Goal: Task Accomplishment & Management: Complete application form

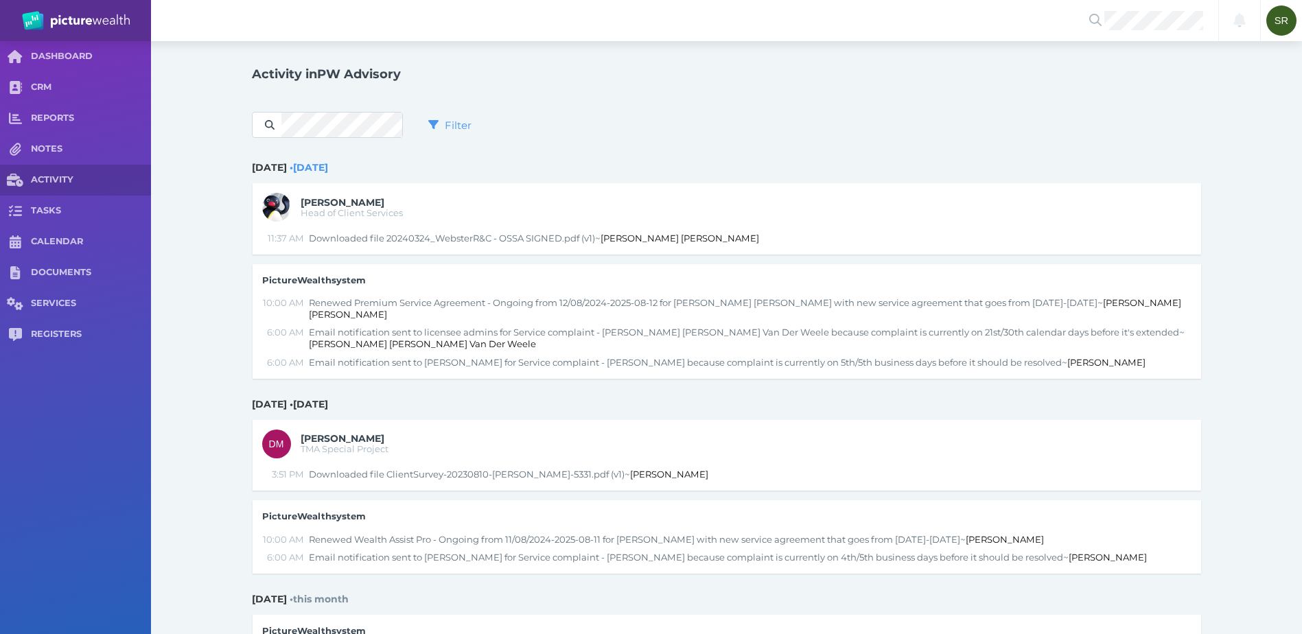
click at [1093, 16] on icon at bounding box center [1095, 20] width 12 height 12
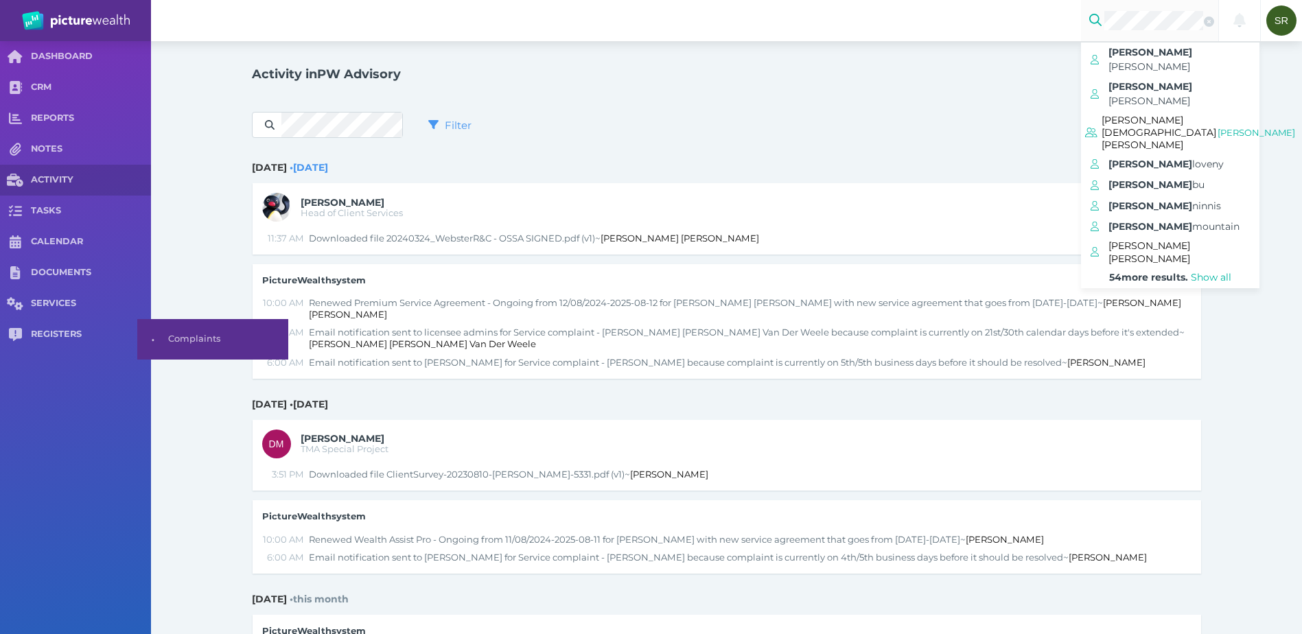
click at [73, 330] on span "REGISTERS" at bounding box center [91, 335] width 120 height 12
select select "25"
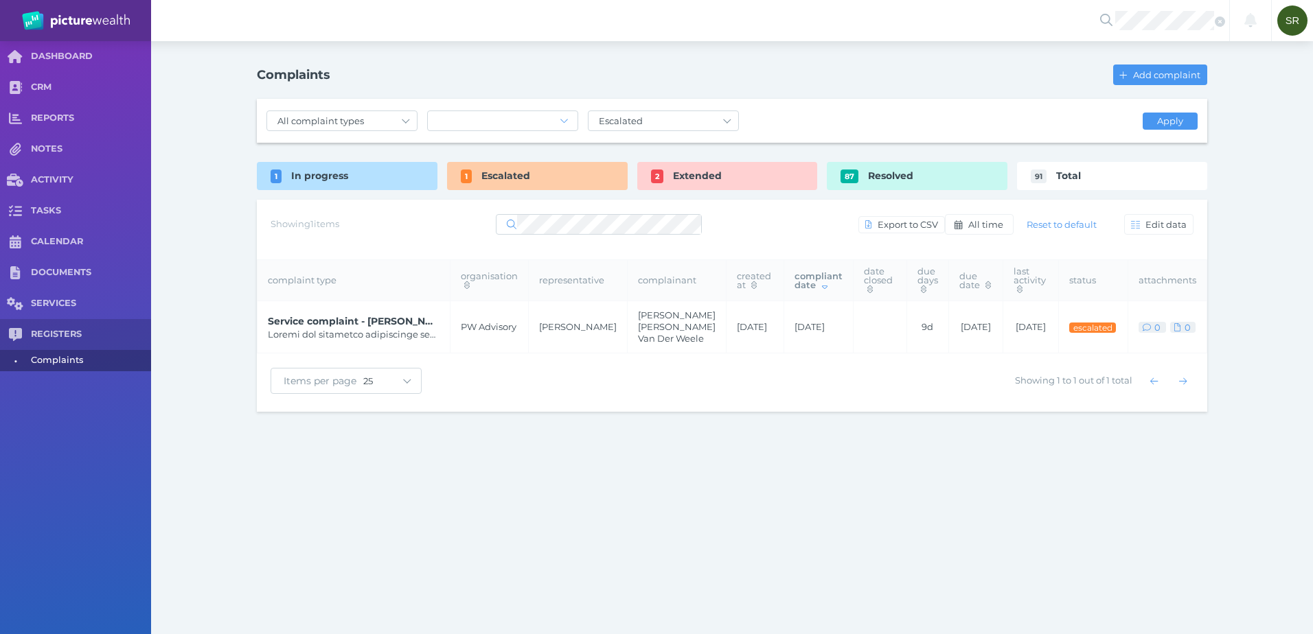
click at [380, 176] on div "In progress" at bounding box center [347, 176] width 181 height 28
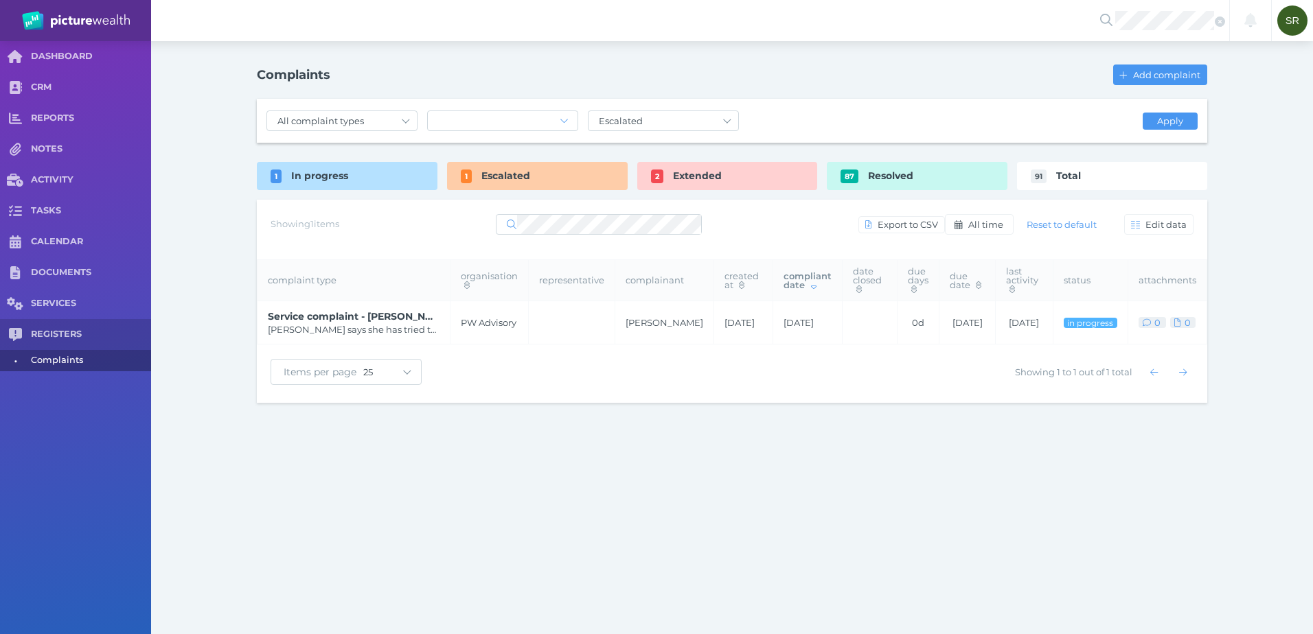
click at [1167, 73] on span "Add complaint" at bounding box center [1168, 74] width 76 height 11
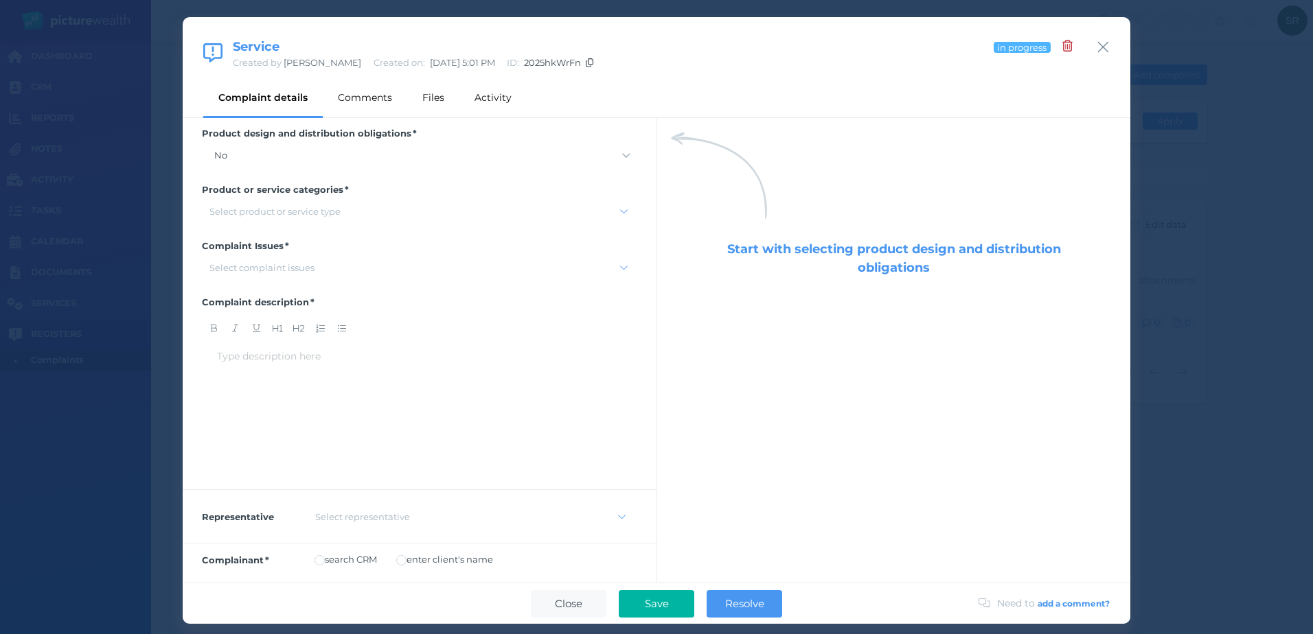
click at [263, 157] on select "No Yes" at bounding box center [419, 155] width 435 height 19
click at [202, 146] on select "No Yes" at bounding box center [419, 155] width 435 height 19
click at [261, 212] on div "Select product or service type" at bounding box center [274, 211] width 131 height 11
click at [265, 391] on div "Personal advice" at bounding box center [415, 393] width 424 height 20
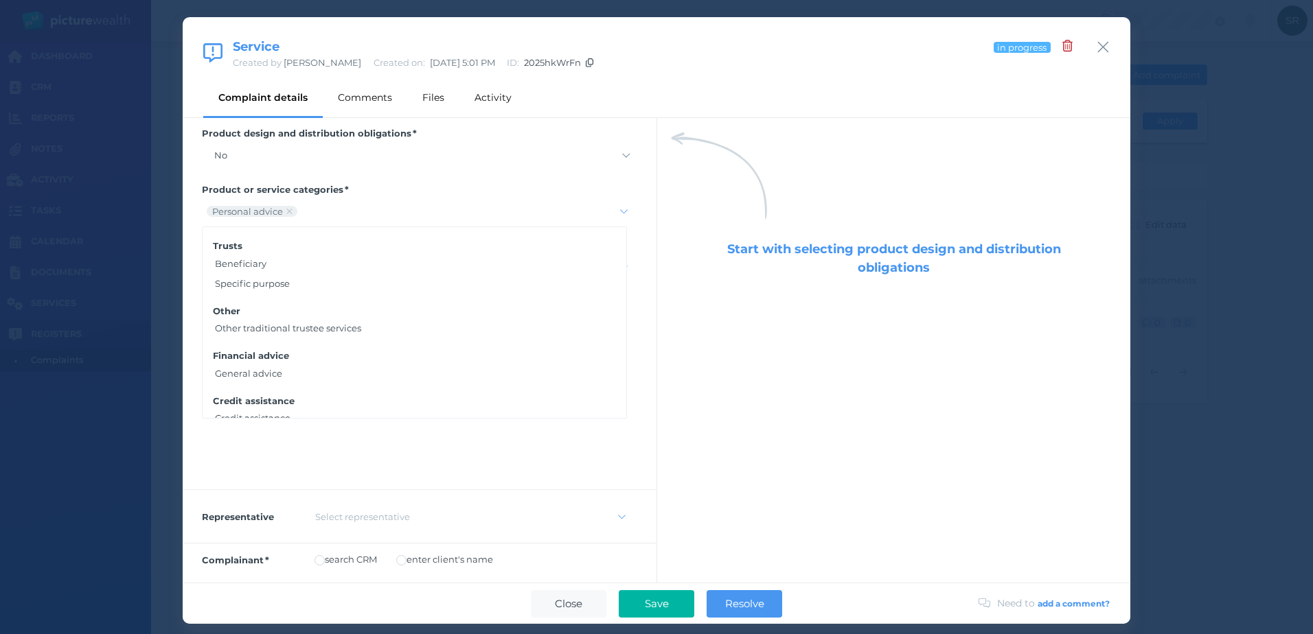
click at [632, 253] on div "Complaint Issues Select complaint issues" at bounding box center [420, 259] width 474 height 56
click at [377, 262] on div "Select complaint issues" at bounding box center [410, 268] width 417 height 13
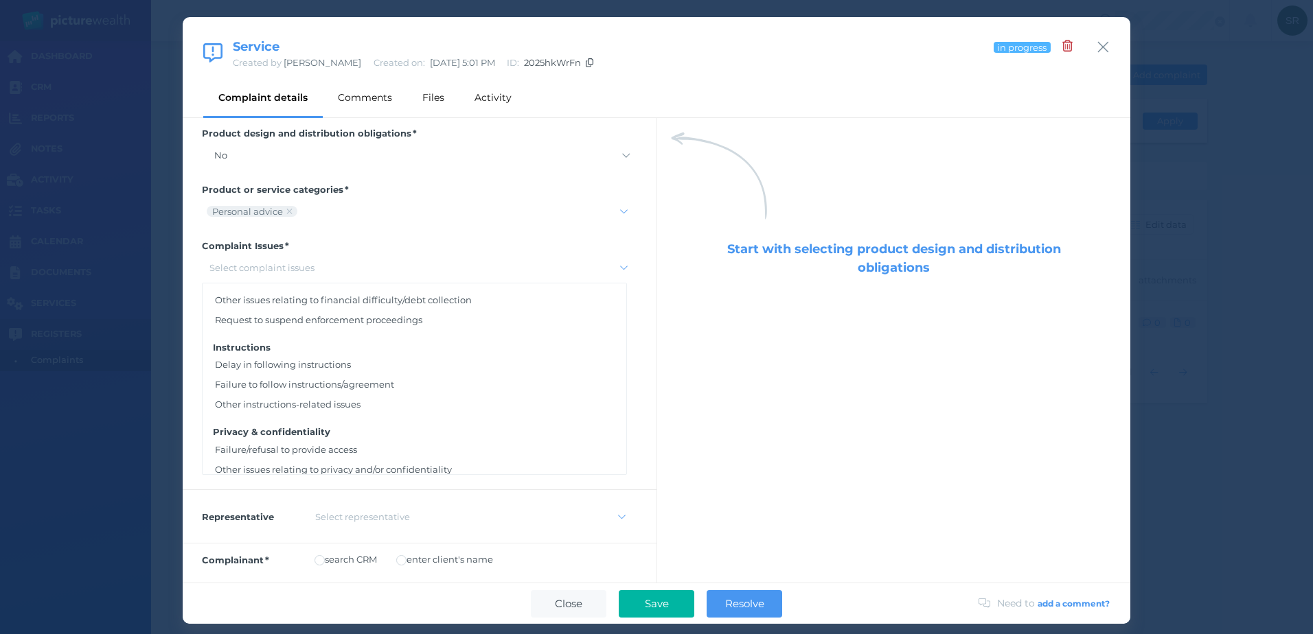
scroll to position [1874, 0]
click at [305, 375] on div "Delay in following instructions" at bounding box center [415, 368] width 424 height 20
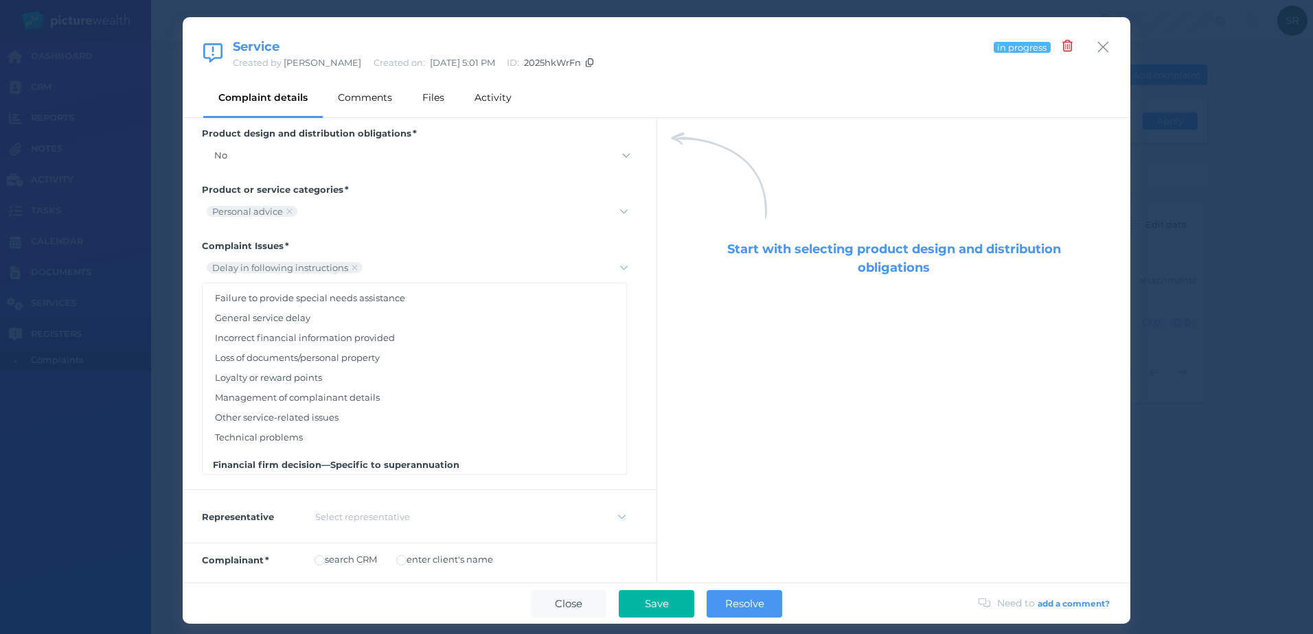
scroll to position [137, 0]
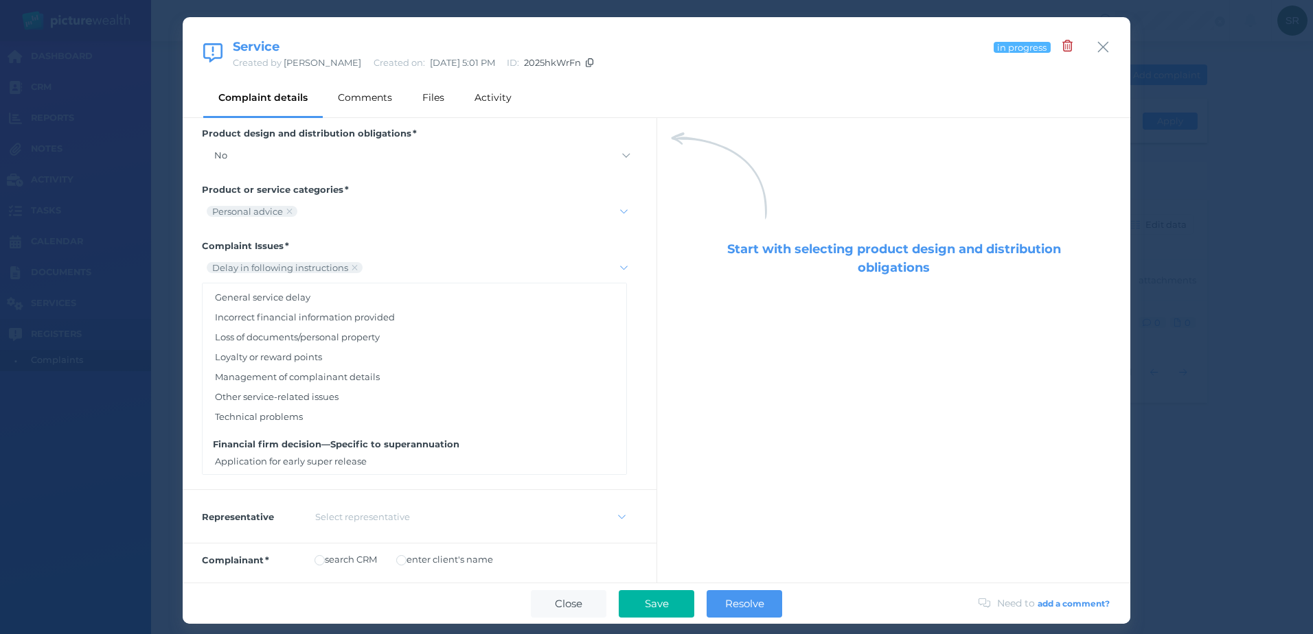
click at [289, 387] on div "Other service-related issues" at bounding box center [415, 397] width 424 height 20
click at [678, 261] on div "Start with selecting product design and distribution obligations" at bounding box center [894, 259] width 446 height 78
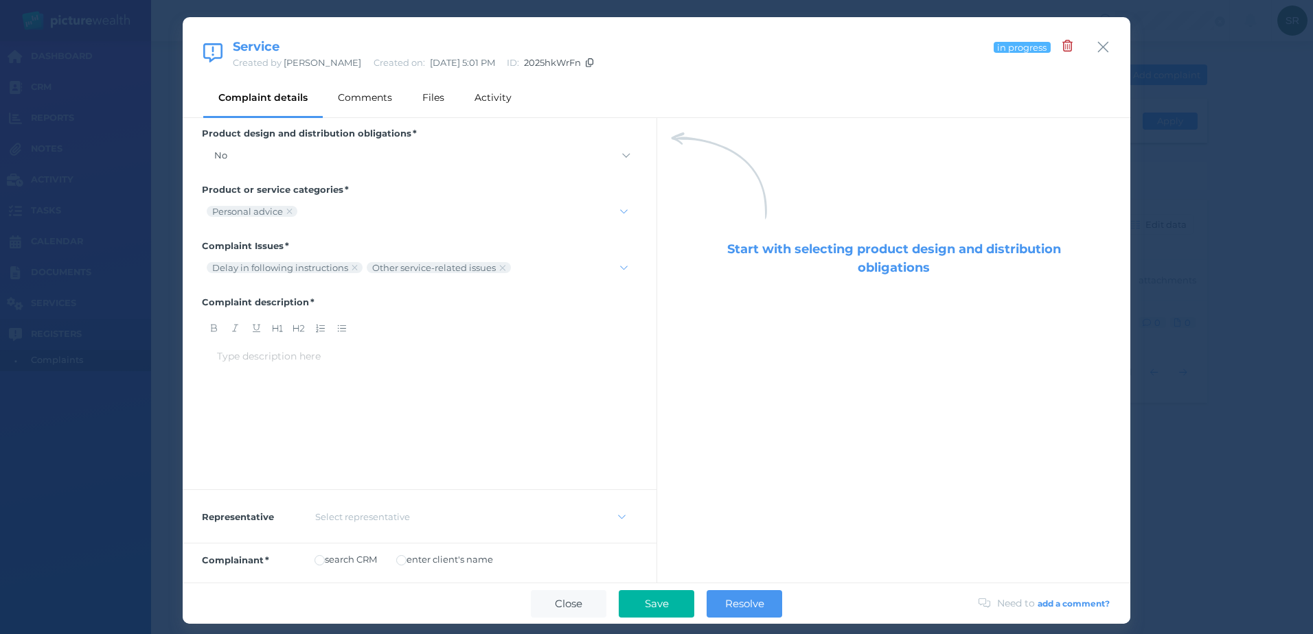
drag, startPoint x: 373, startPoint y: 381, endPoint x: 351, endPoint y: 378, distance: 22.1
click at [373, 381] on div "Type description here ﻿" at bounding box center [419, 411] width 405 height 124
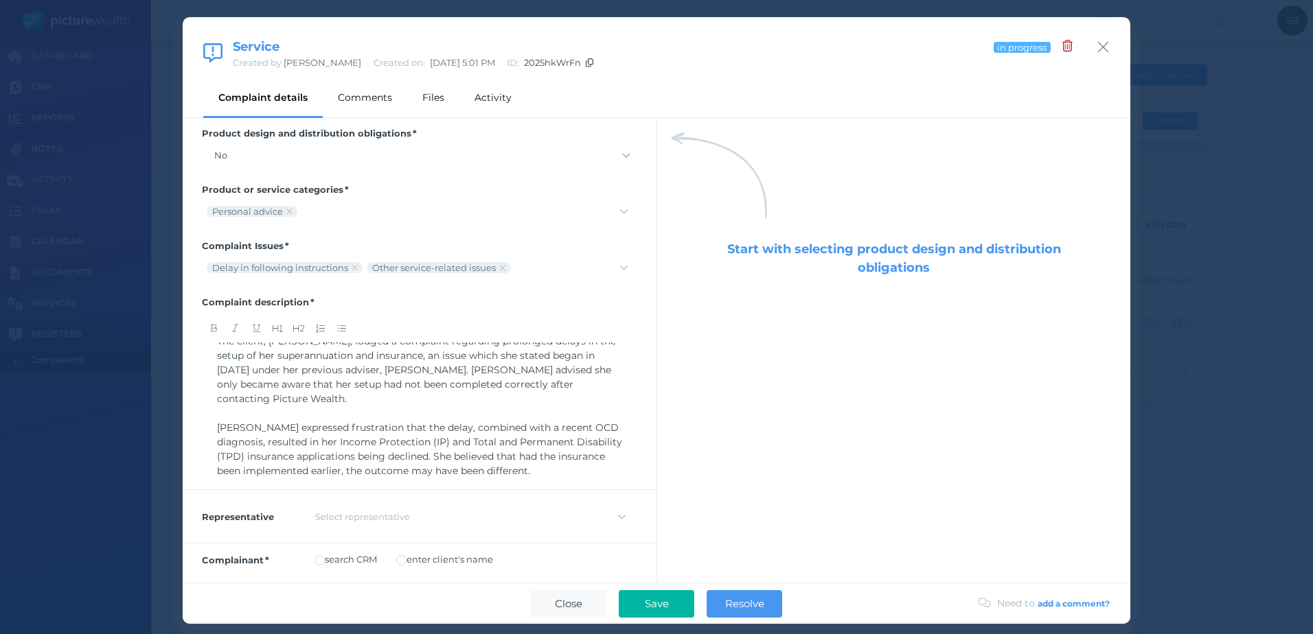
scroll to position [0, 0]
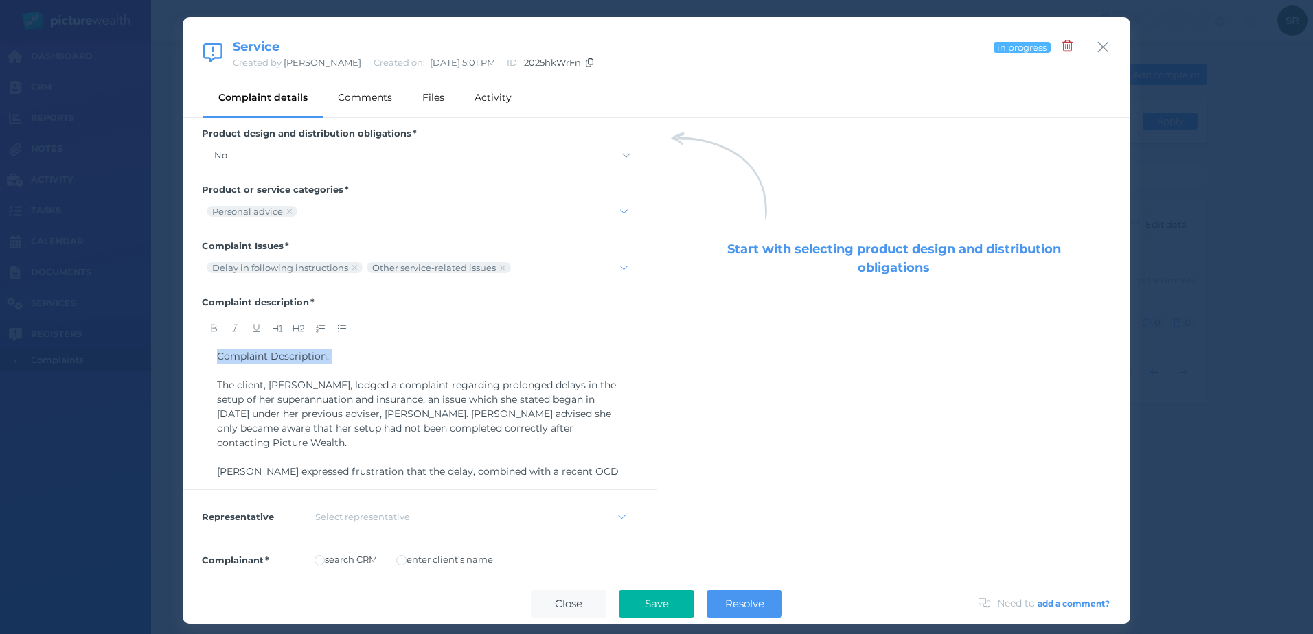
drag, startPoint x: 336, startPoint y: 364, endPoint x: 150, endPoint y: 356, distance: 185.5
click at [153, 356] on div "Service Created by [PERSON_NAME] Created on: [DATE] 5:01 PM ID: 2025hkWrFn in p…" at bounding box center [656, 317] width 1313 height 634
click at [224, 371] on div "﻿" at bounding box center [419, 371] width 405 height 14
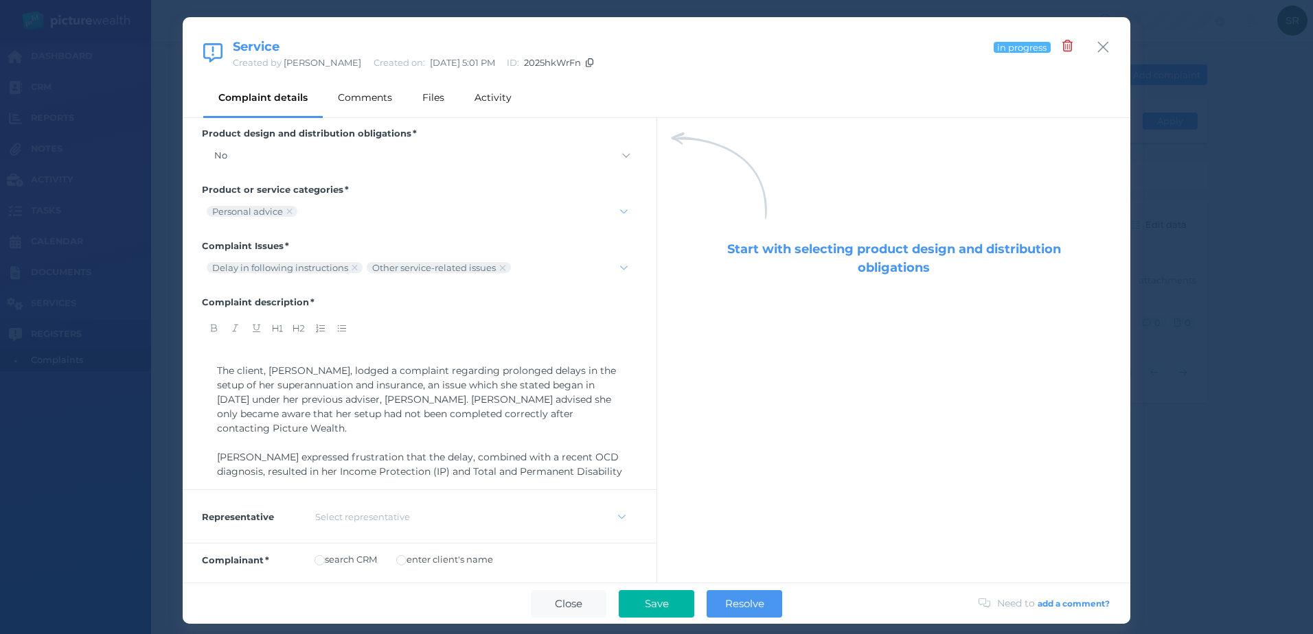
click at [220, 371] on span "The client, [PERSON_NAME], lodged a complaint regarding prolonged delays in the…" at bounding box center [418, 400] width 402 height 70
click at [218, 371] on span "The client, [PERSON_NAME], lodged a complaint regarding prolonged delays in the…" at bounding box center [418, 400] width 402 height 70
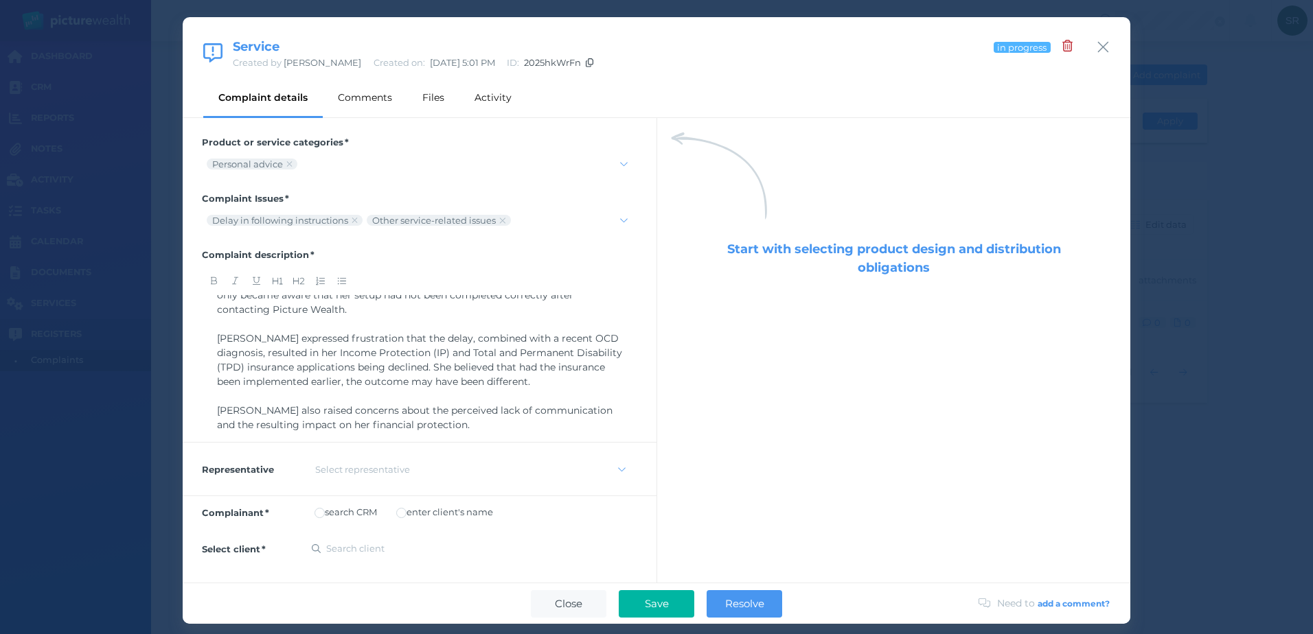
scroll to position [206, 0]
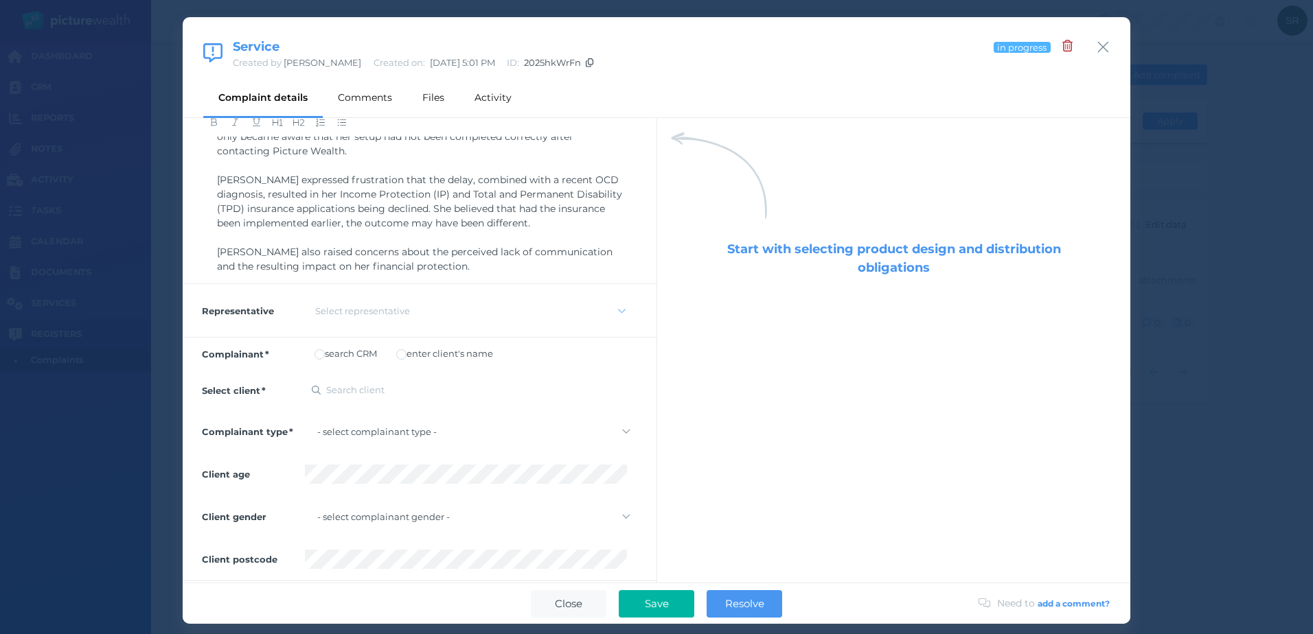
click at [347, 325] on div "Select representative" at bounding box center [471, 311] width 332 height 34
click at [341, 312] on div "Select representative" at bounding box center [362, 310] width 95 height 11
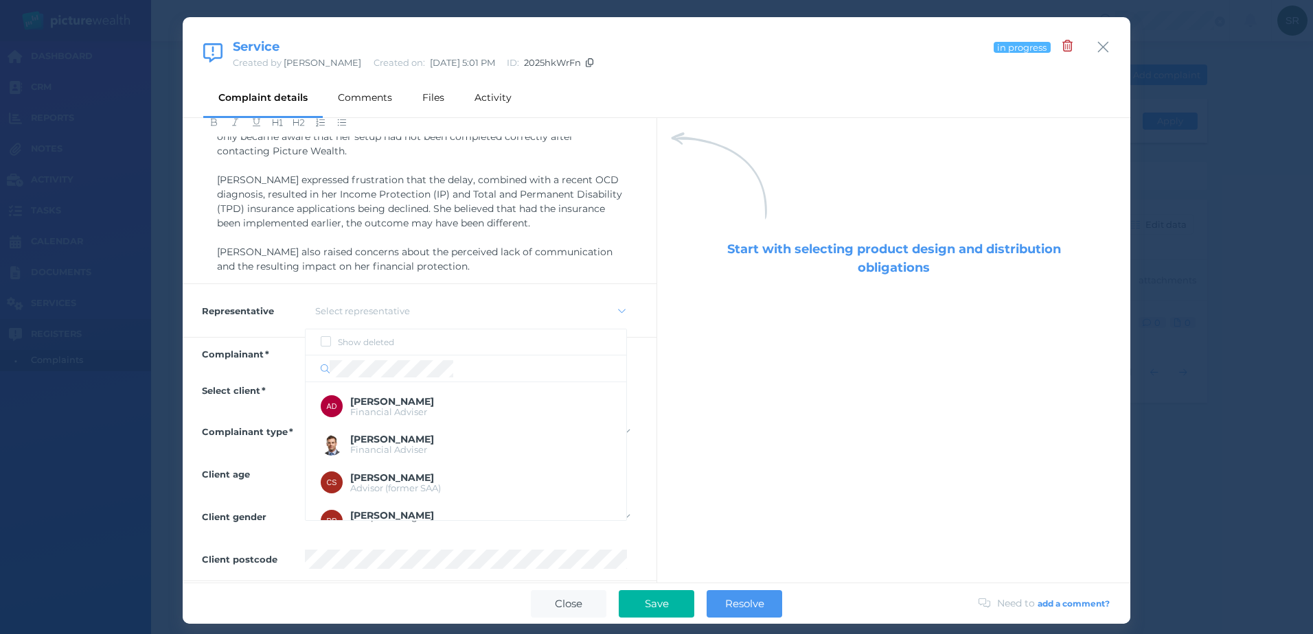
click at [239, 356] on label "Complainant" at bounding box center [253, 354] width 103 height 11
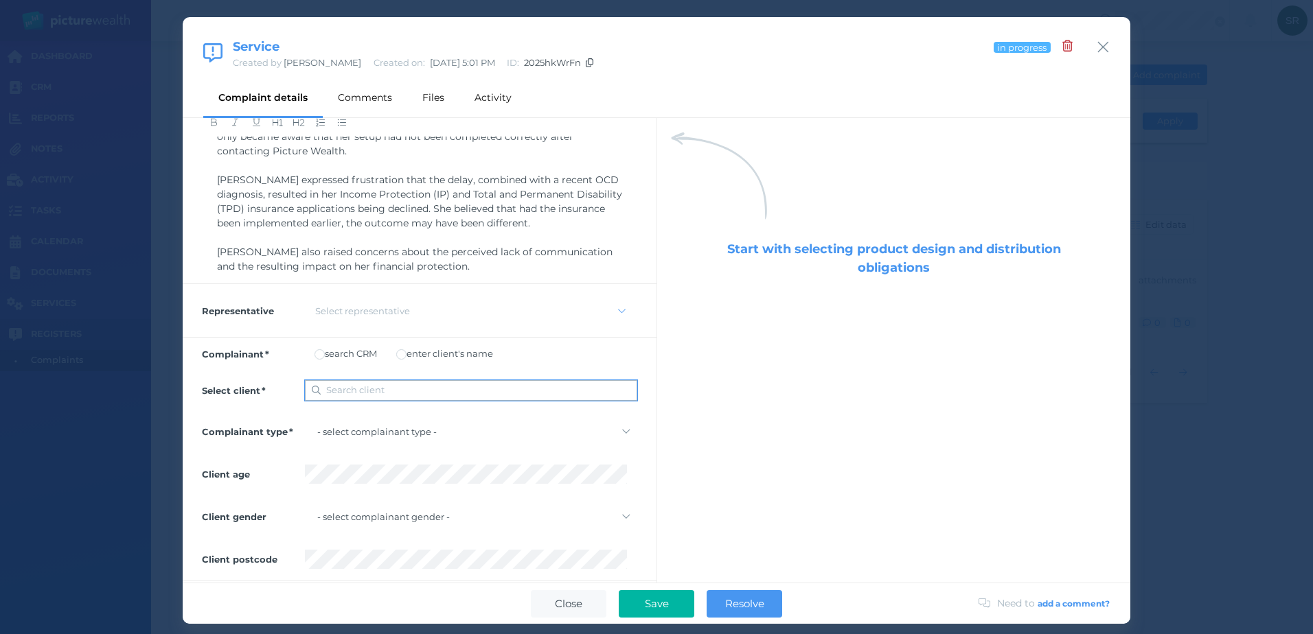
click at [354, 387] on span "Search client" at bounding box center [355, 389] width 58 height 11
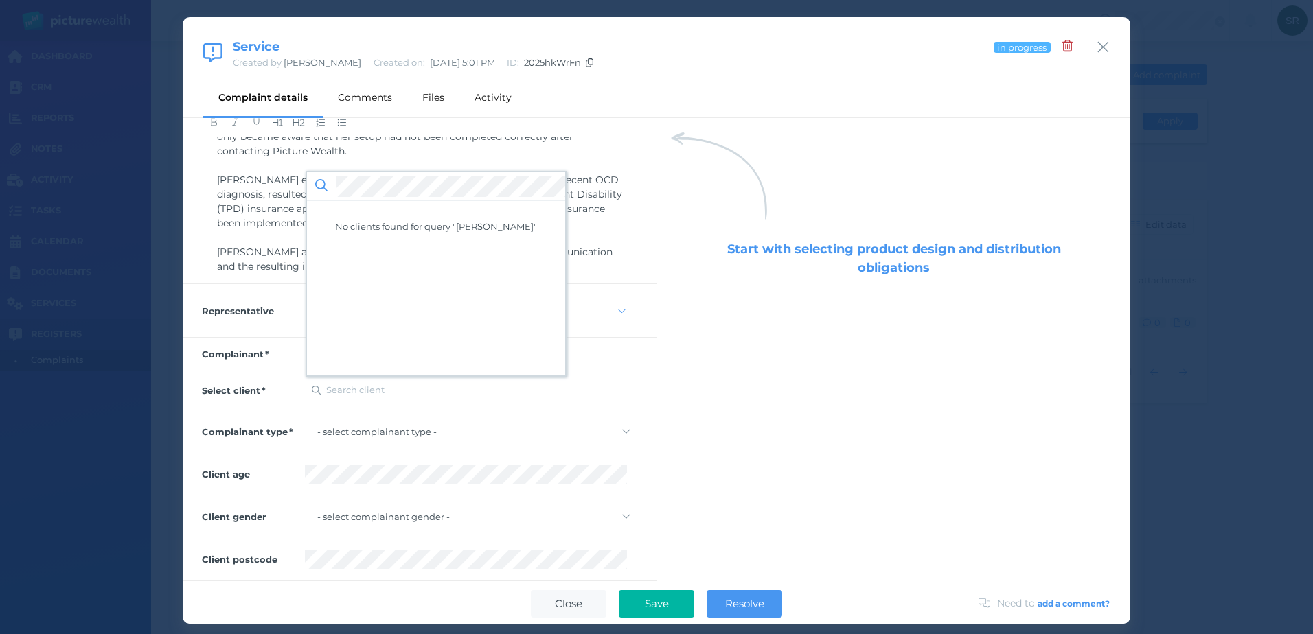
click at [295, 365] on div "Complainant search CRM enter client's name" at bounding box center [420, 354] width 474 height 33
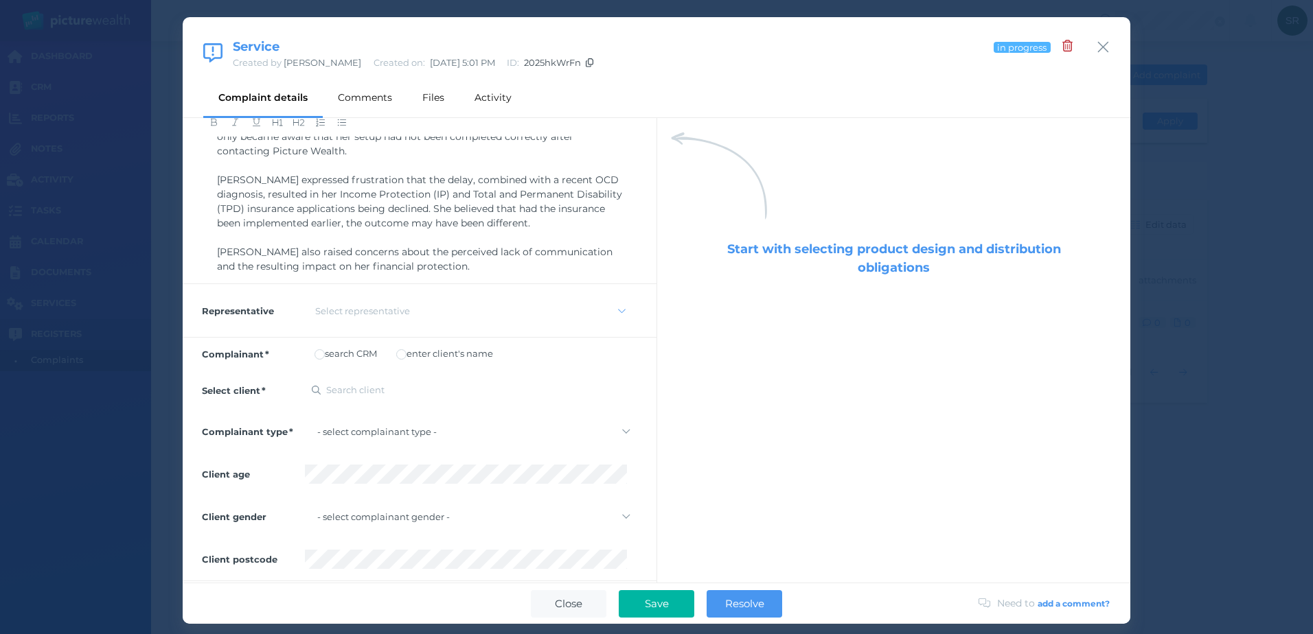
click at [413, 358] on label "enter client's name" at bounding box center [444, 353] width 97 height 11
click at [376, 439] on select "- select complainant type - Individual or couple Small business Other Unknown" at bounding box center [471, 434] width 332 height 19
select select "individual-or-couple"
click at [305, 425] on select "- select complainant type - Individual or couple Small business Other Unknown" at bounding box center [471, 434] width 332 height 19
click at [379, 522] on select "- select complainant gender - [DEMOGRAPHIC_DATA] [DEMOGRAPHIC_DATA] [DEMOGRAPHI…" at bounding box center [471, 519] width 332 height 19
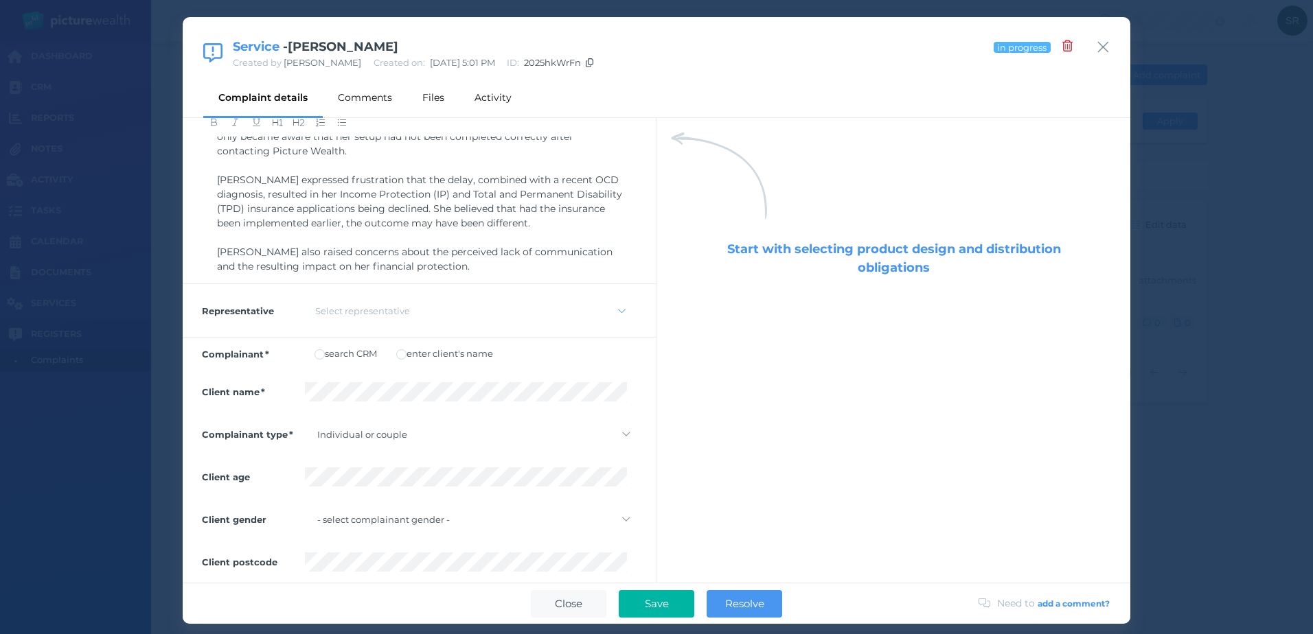
select select "[DEMOGRAPHIC_DATA]"
click at [305, 510] on select "- select complainant gender - [DEMOGRAPHIC_DATA] [DEMOGRAPHIC_DATA] [DEMOGRAPHI…" at bounding box center [471, 519] width 332 height 19
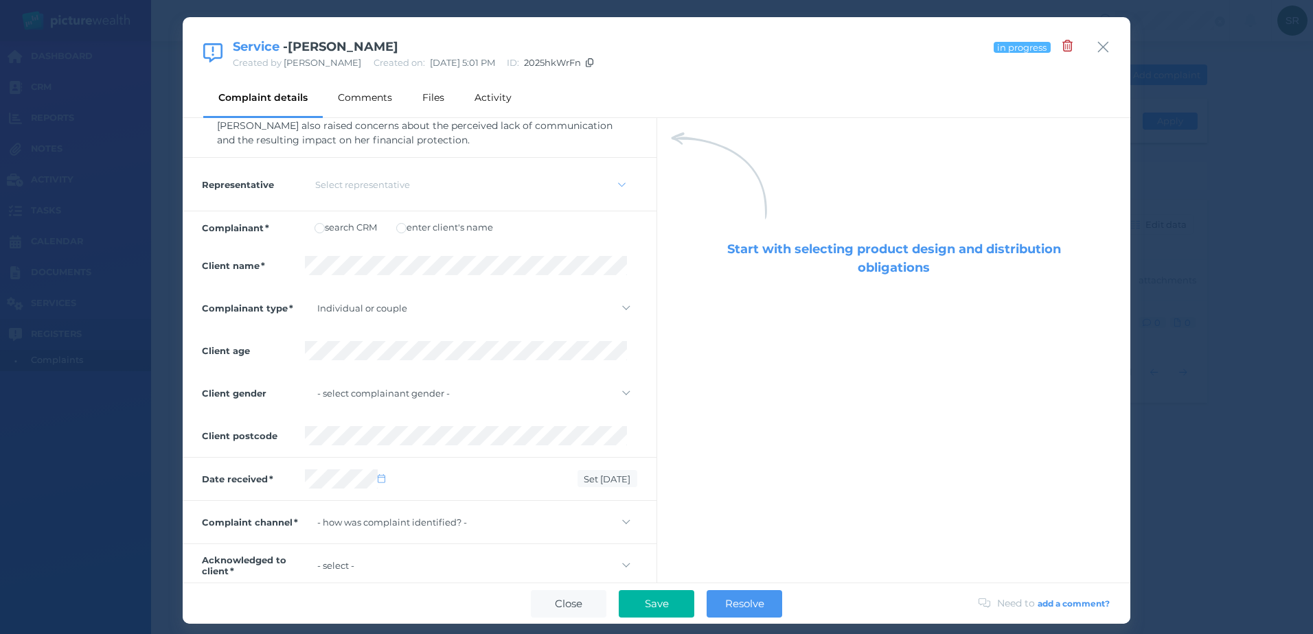
scroll to position [343, 0]
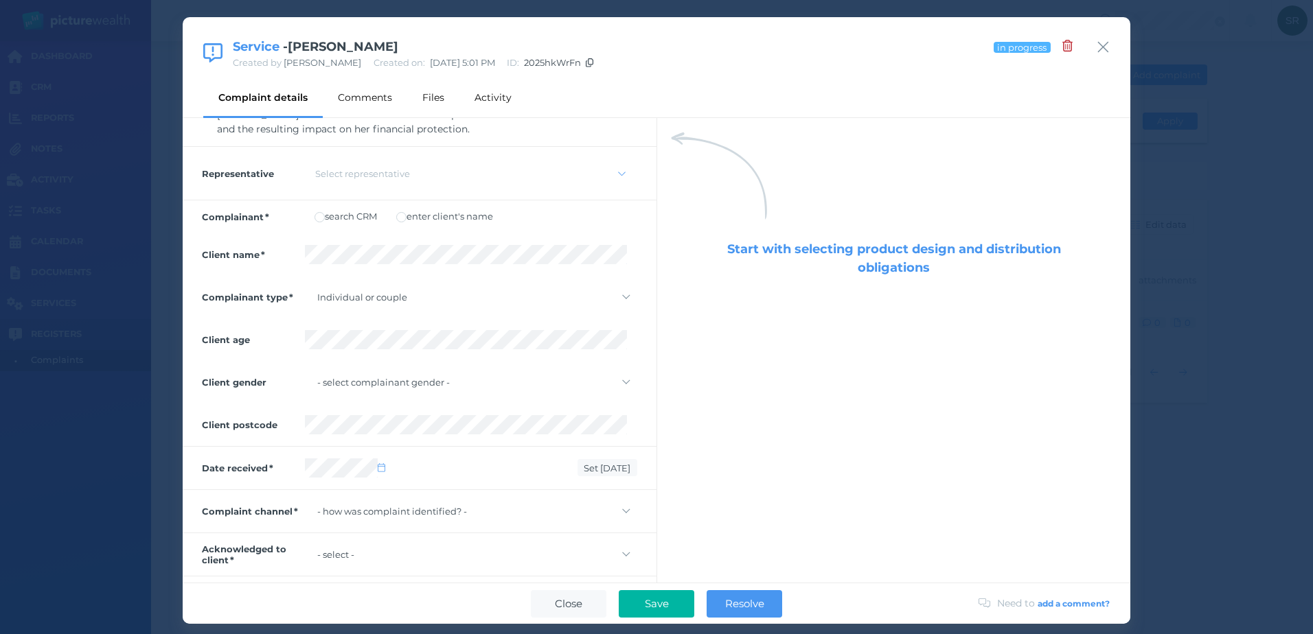
click at [528, 468] on div "Set [DATE]" at bounding box center [471, 468] width 332 height 23
click at [382, 468] on icon at bounding box center [382, 467] width 8 height 9
select select "7"
click at [322, 359] on button "4" at bounding box center [319, 356] width 19 height 19
click at [317, 356] on button "4" at bounding box center [319, 356] width 19 height 19
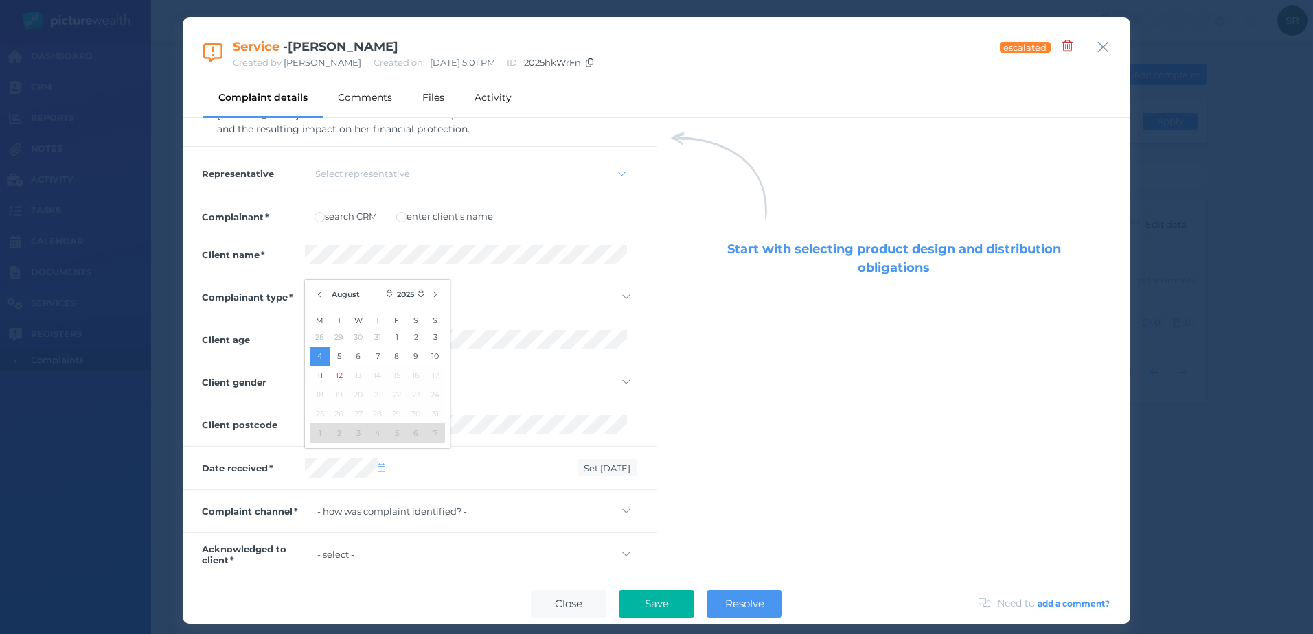
click at [558, 378] on select "- select complainant gender - [DEMOGRAPHIC_DATA] [DEMOGRAPHIC_DATA] [DEMOGRAPHI…" at bounding box center [471, 382] width 332 height 19
click at [691, 401] on div "Start with selecting product design and distribution obligations" at bounding box center [893, 350] width 474 height 465
click at [513, 510] on select "- how was complaint identified? - Face to face Email Phone Web chat Online form…" at bounding box center [471, 511] width 332 height 19
select select "phone"
click at [305, 502] on select "- how was complaint identified? - Face to face Email Phone Web chat Online form…" at bounding box center [471, 511] width 332 height 19
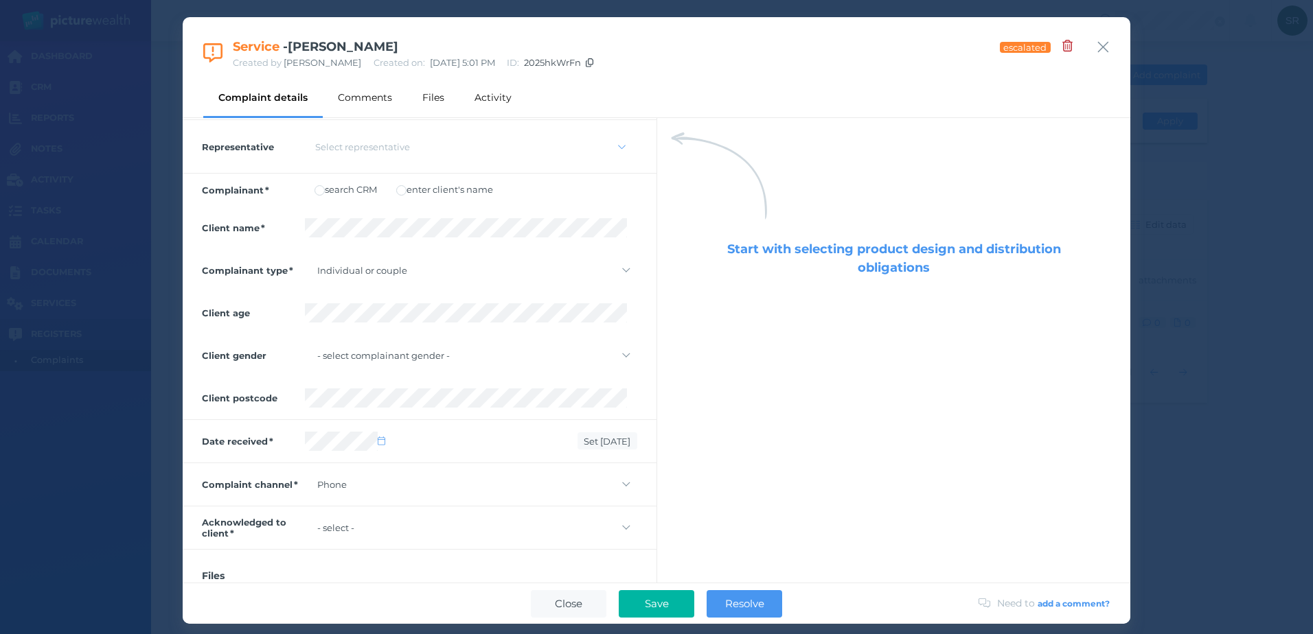
scroll to position [412, 0]
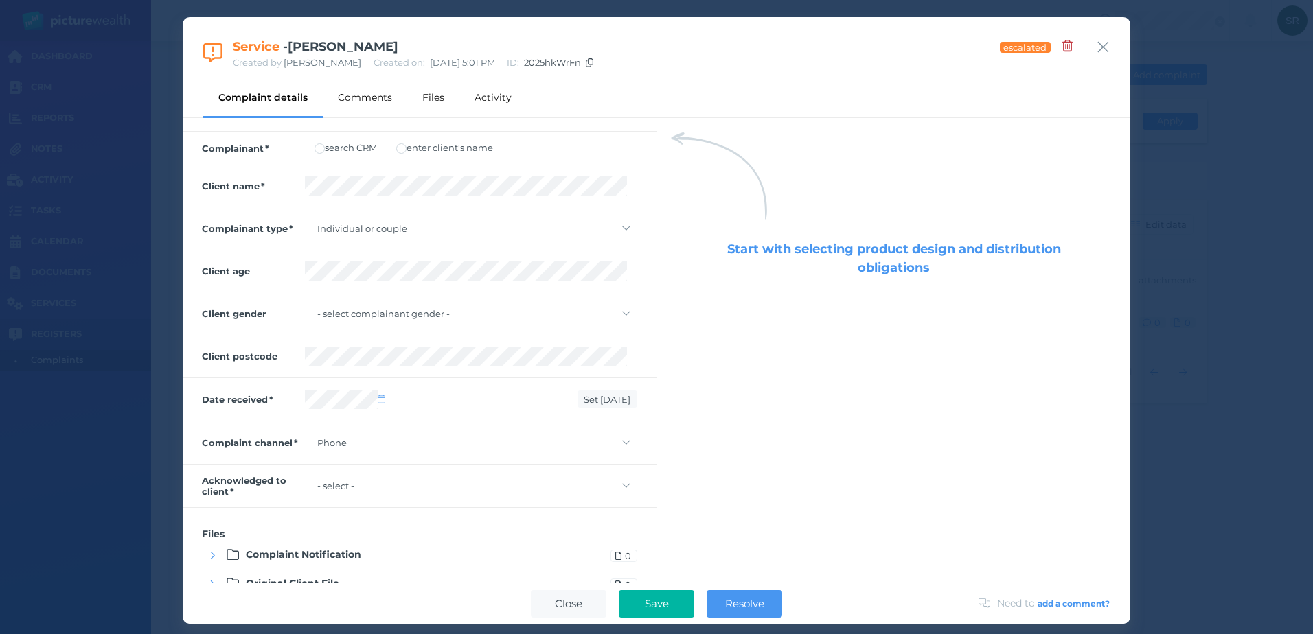
click at [391, 489] on select "- select - not yet via phone in person via email via social media other" at bounding box center [471, 485] width 332 height 19
select select "via-phone"
click at [305, 476] on select "- select - not yet via phone in person via email via social media other" at bounding box center [471, 485] width 332 height 19
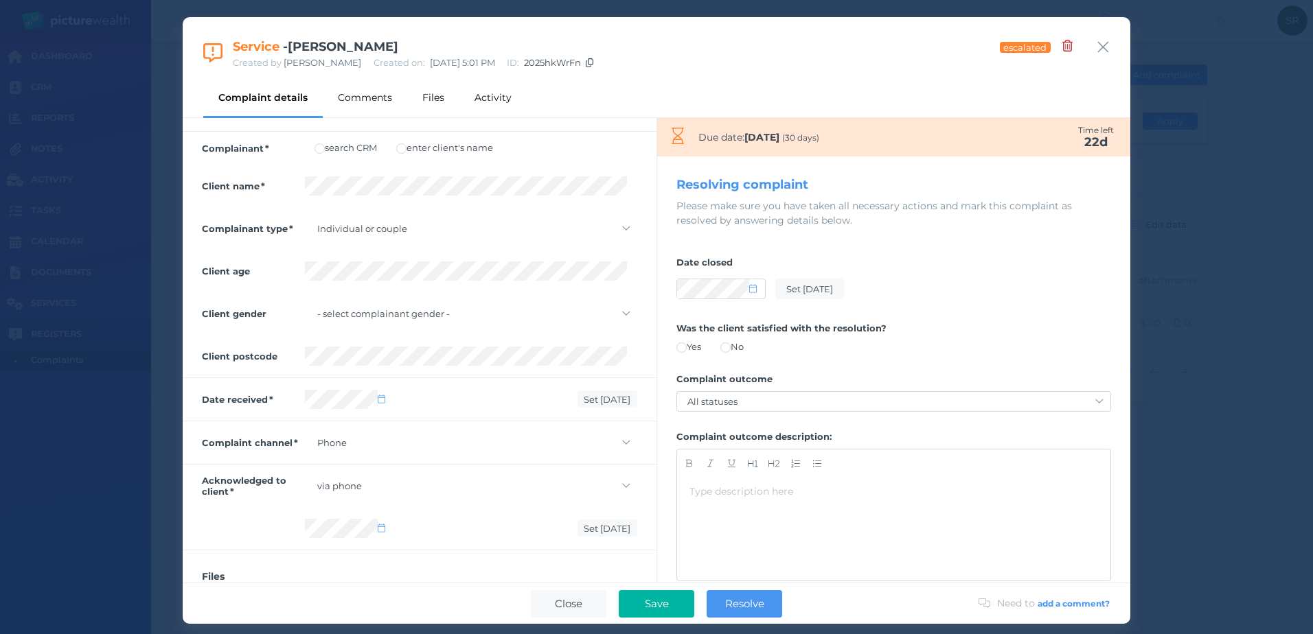
click at [384, 530] on icon at bounding box center [382, 528] width 8 height 9
select select "7"
click at [320, 416] on button "4" at bounding box center [319, 416] width 19 height 19
click at [756, 287] on icon at bounding box center [753, 288] width 8 height 9
select select "7"
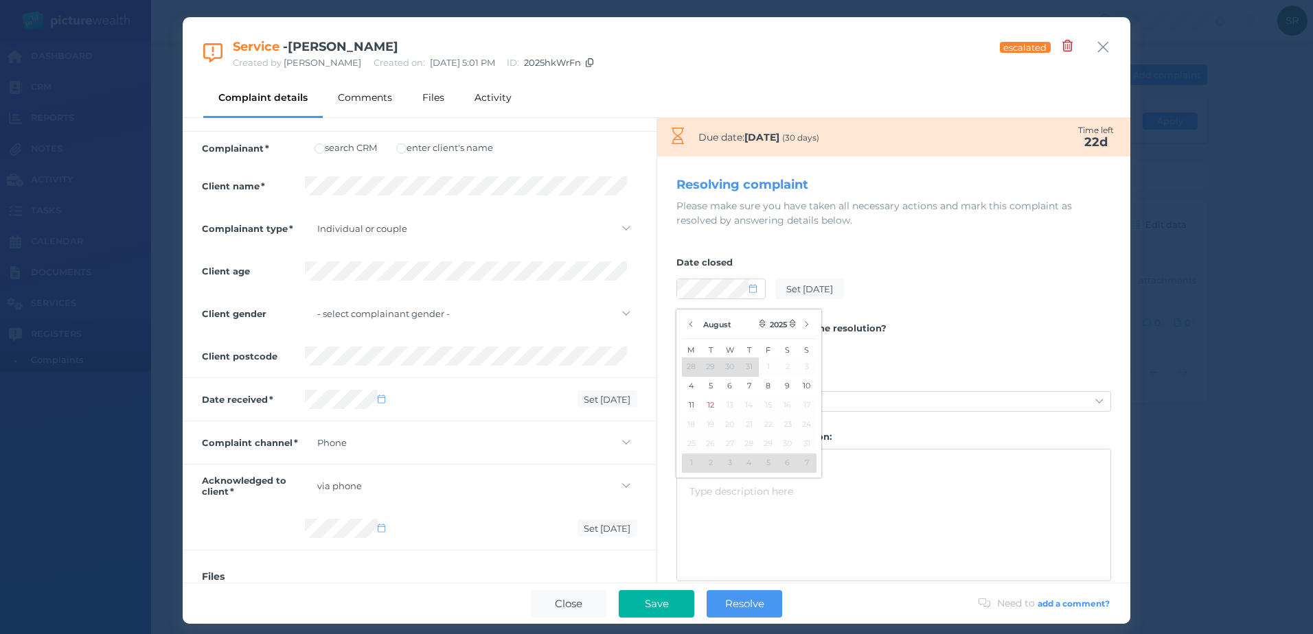
click at [762, 388] on button "8" at bounding box center [768, 386] width 19 height 19
click at [570, 445] on select "- how was complaint identified? - Face to face Email Phone Web chat Online form…" at bounding box center [471, 442] width 332 height 19
click at [643, 443] on div "Complaint channel - how was complaint identified? - Face to face Email Phone We…" at bounding box center [420, 443] width 474 height 43
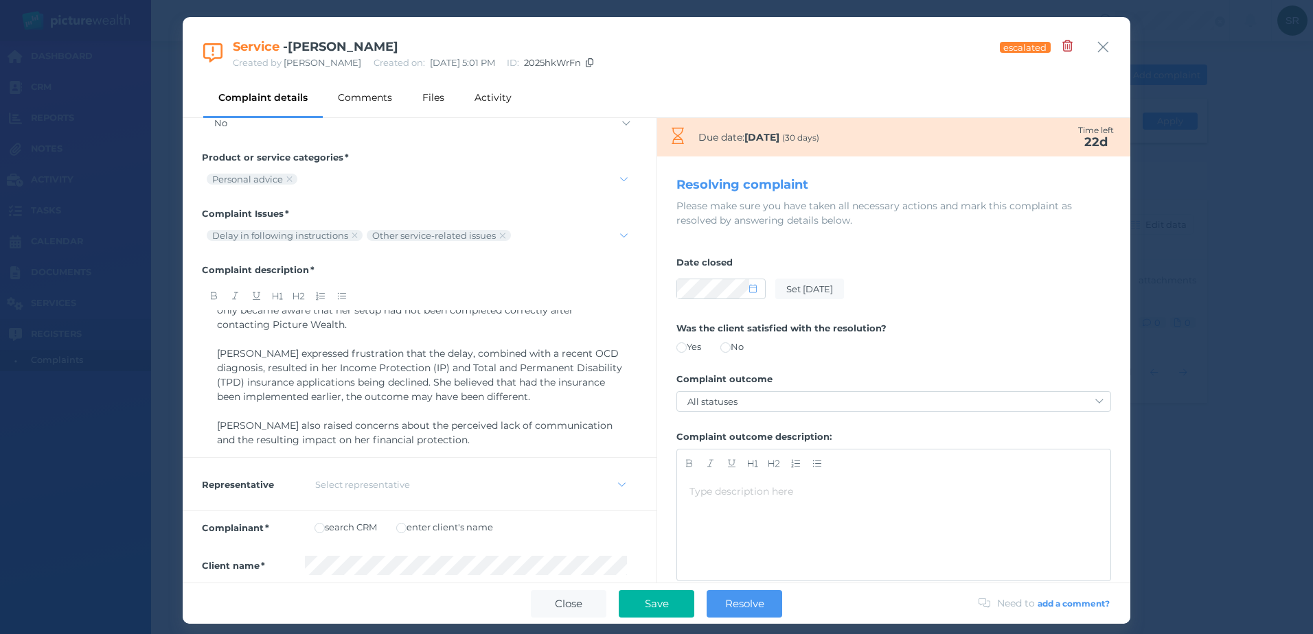
scroll to position [0, 0]
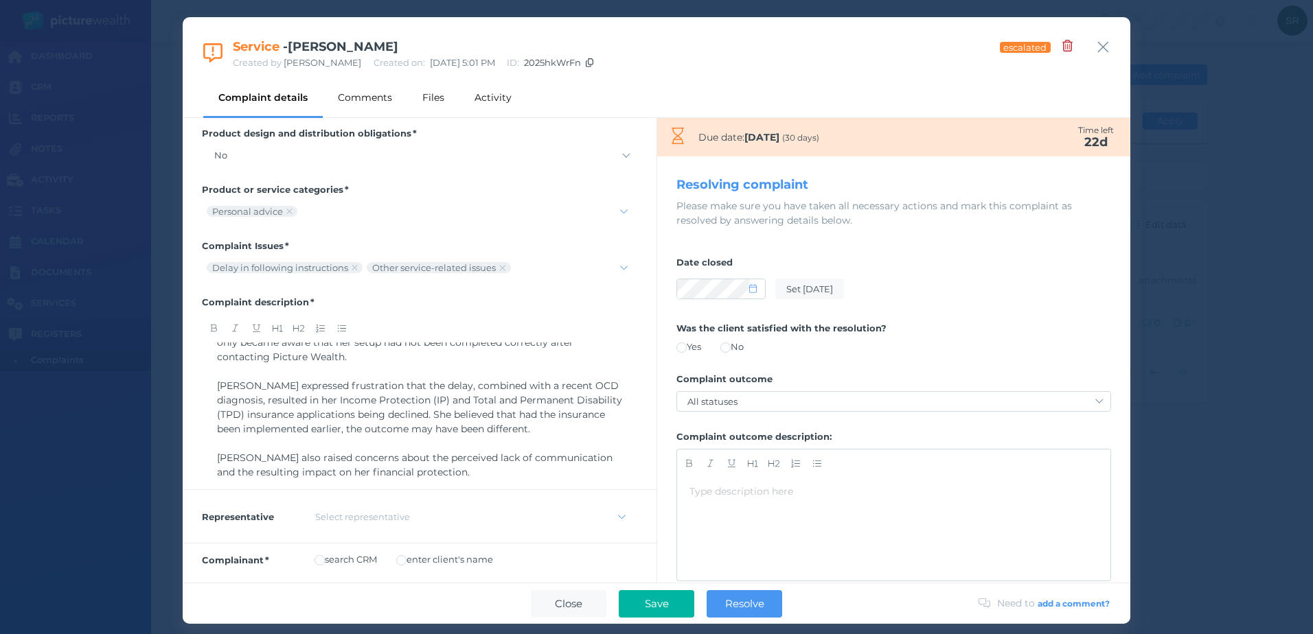
click at [684, 345] on span at bounding box center [681, 348] width 10 height 10
click at [741, 395] on select "All statuses Service-based remedy Monetary remedy Contract/policy variation Dec…" at bounding box center [893, 401] width 433 height 19
click at [770, 398] on select "All statuses Service-based remedy Monetary remedy Contract/policy variation Dec…" at bounding box center [893, 401] width 433 height 19
click at [677, 392] on select "All statuses Service-based remedy Monetary remedy Contract/policy variation Dec…" at bounding box center [893, 401] width 433 height 19
click at [734, 393] on select "All statuses Service-based remedy Monetary remedy Contract/policy variation Dec…" at bounding box center [893, 401] width 433 height 19
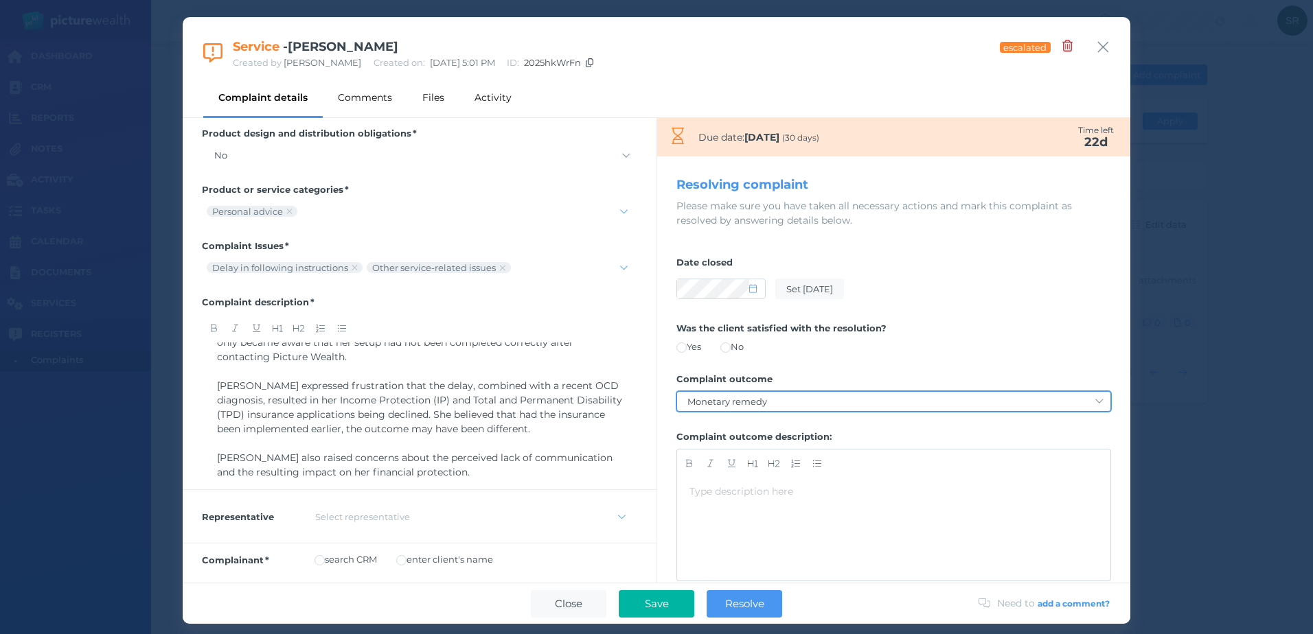
select select "service-based-remedy"
click at [677, 392] on select "All statuses Service-based remedy Monetary remedy Contract/policy variation Dec…" at bounding box center [893, 401] width 433 height 19
click at [733, 472] on div at bounding box center [893, 464] width 433 height 28
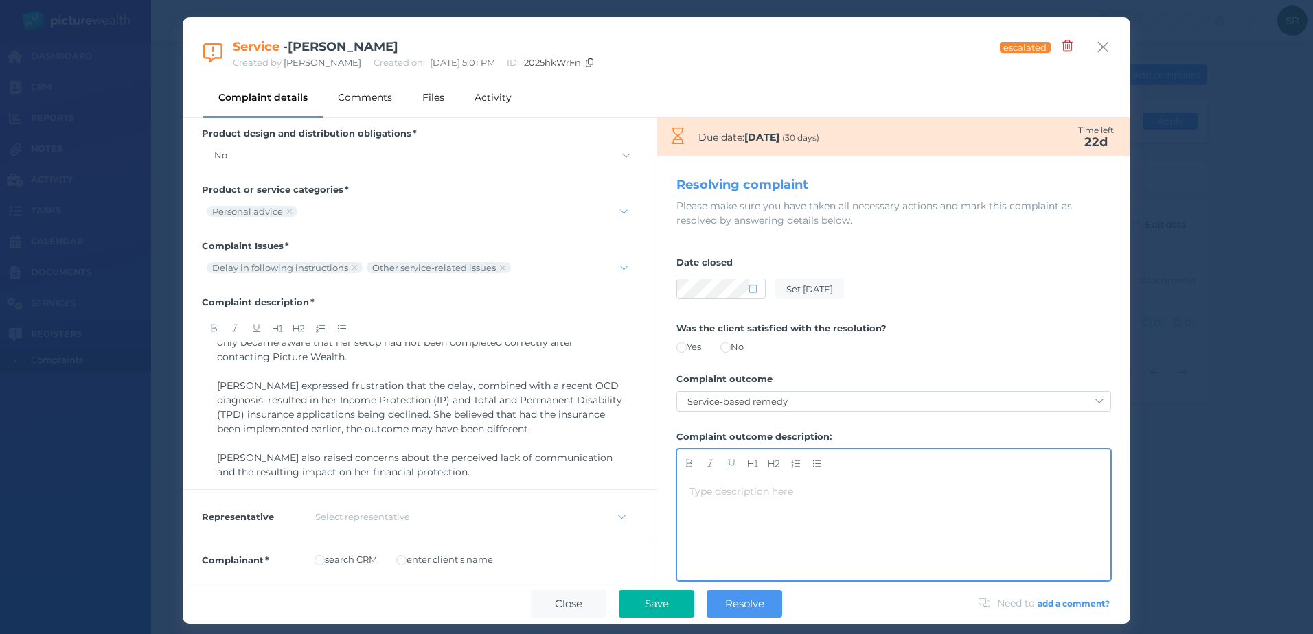
click at [726, 488] on div "Type description here ﻿" at bounding box center [893, 492] width 408 height 14
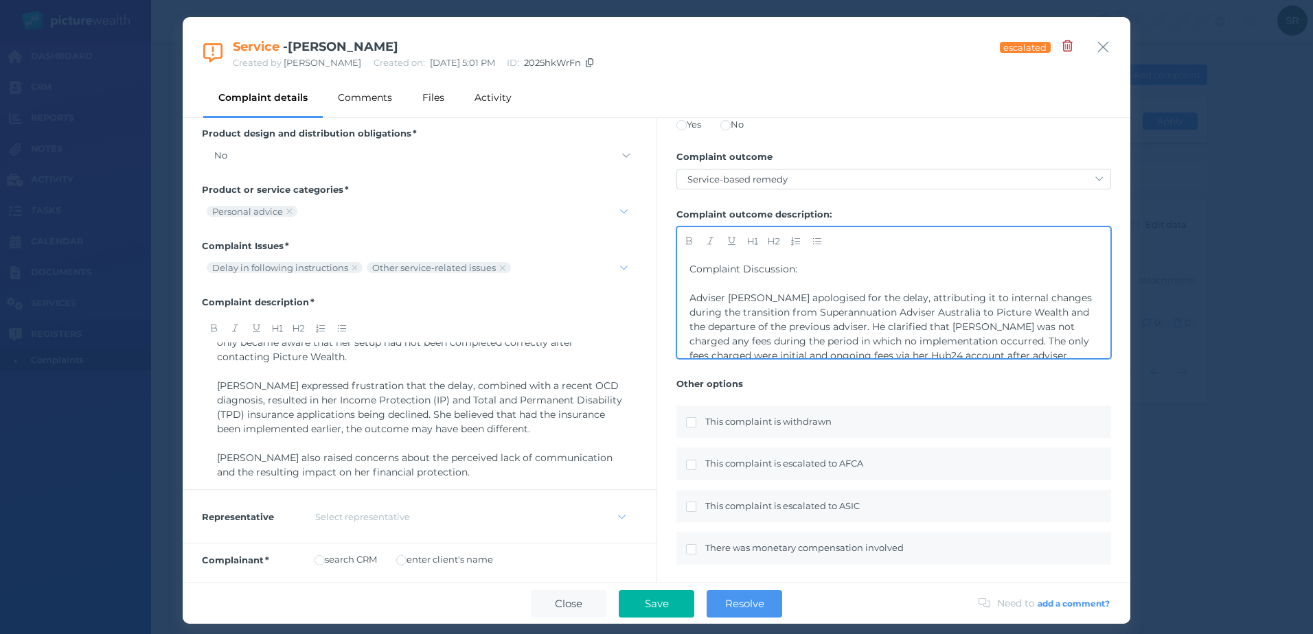
click at [781, 280] on div "﻿" at bounding box center [893, 284] width 408 height 14
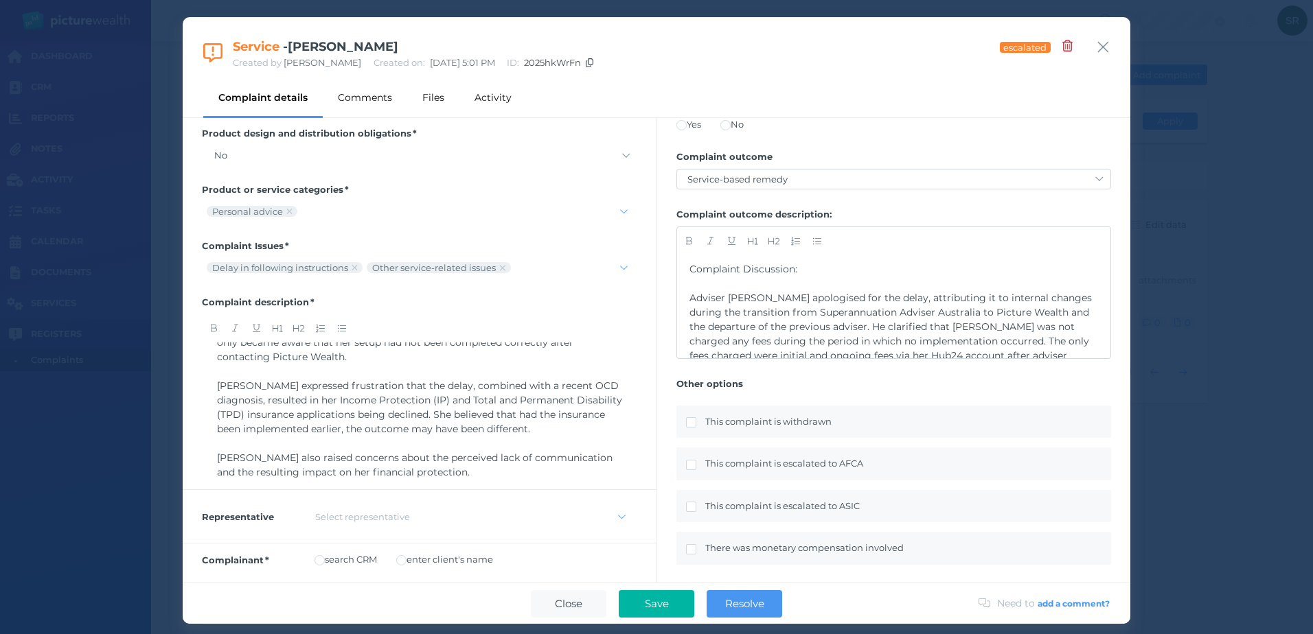
click at [686, 295] on div "Complaint Discussion: ﻿ Adviser [PERSON_NAME] apologised for the delay, attribu…" at bounding box center [893, 306] width 433 height 103
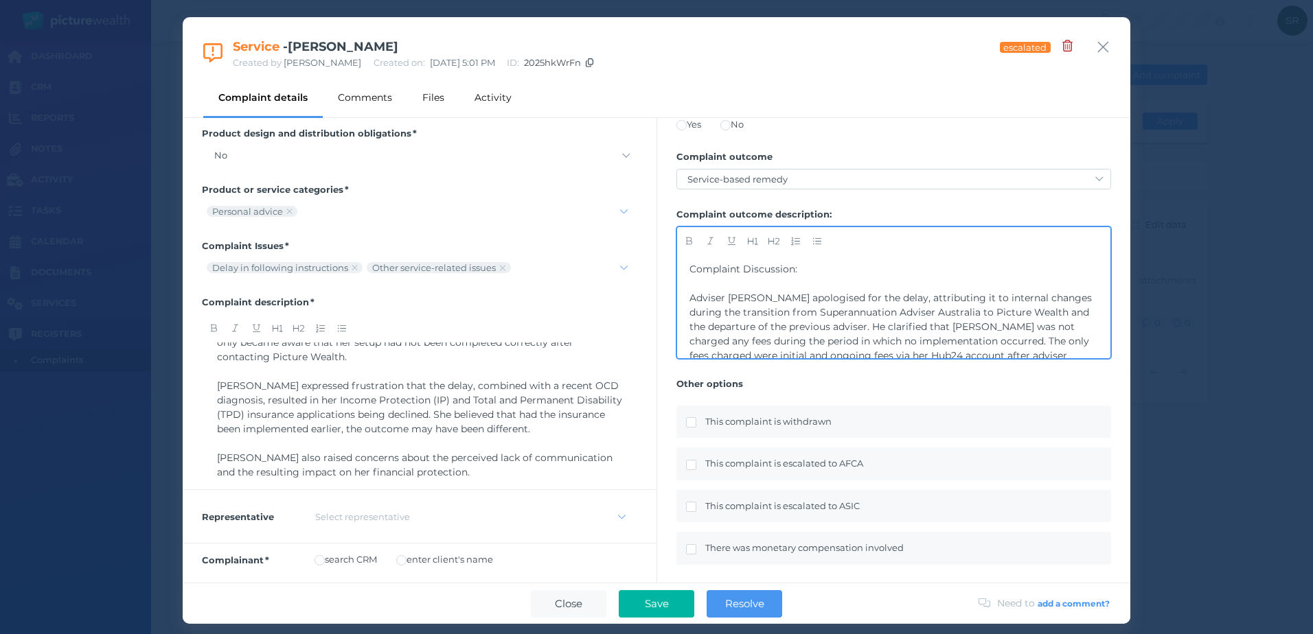
click at [690, 297] on span "Adviser [PERSON_NAME] apologised for the delay, attributing it to internal chan…" at bounding box center [891, 334] width 405 height 84
drag, startPoint x: 798, startPoint y: 272, endPoint x: 683, endPoint y: 273, distance: 115.3
click at [683, 273] on div "Complaint Discussion: Adviser [PERSON_NAME] apologised for the delay, attributi…" at bounding box center [893, 306] width 433 height 103
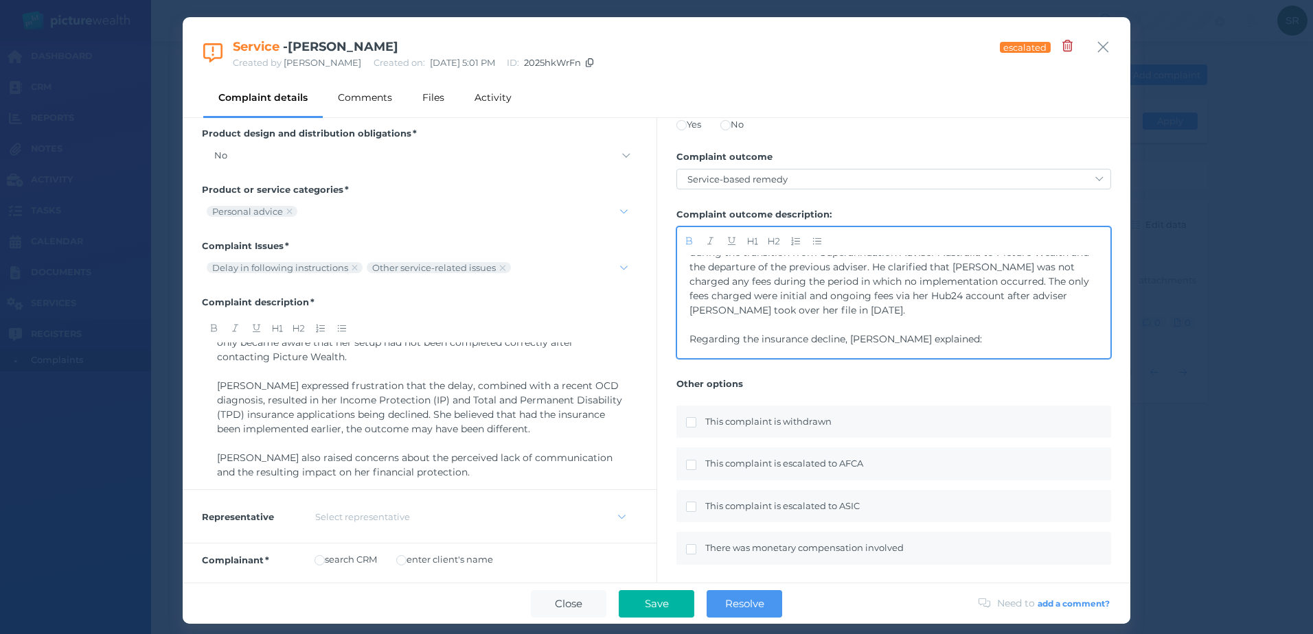
scroll to position [69, 0]
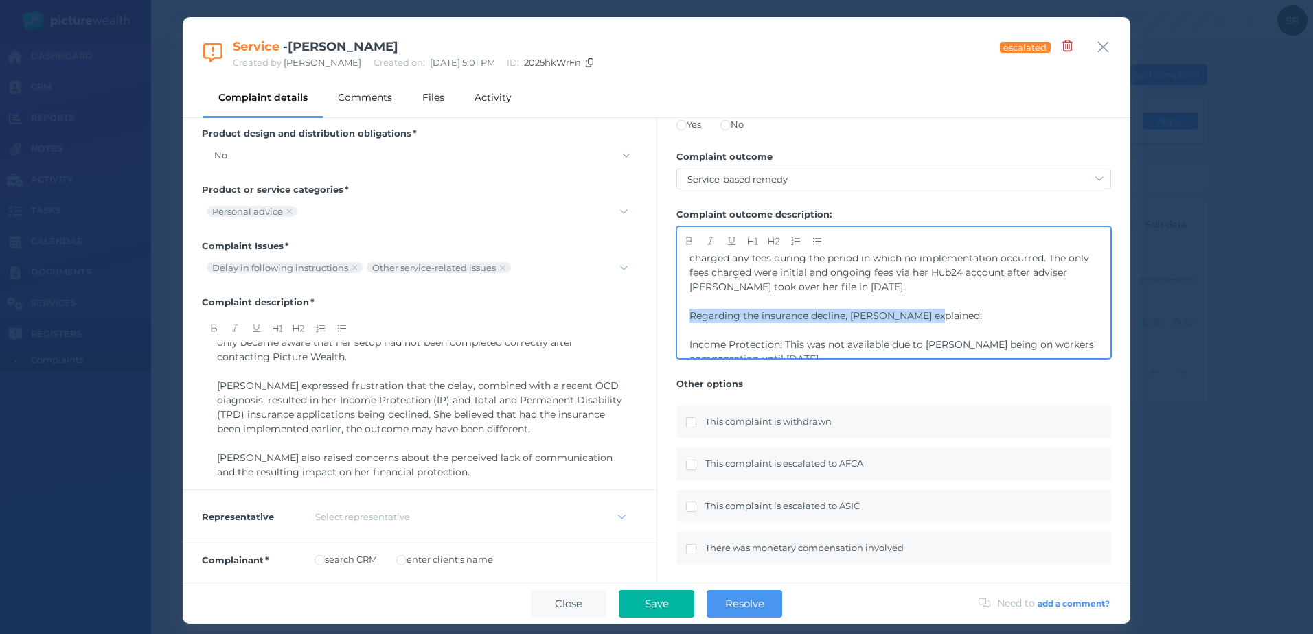
drag, startPoint x: 946, startPoint y: 312, endPoint x: 680, endPoint y: 312, distance: 265.7
click at [680, 312] on div "Complaint Discussion: Adviser [PERSON_NAME] apologised for the delay, attributi…" at bounding box center [893, 306] width 433 height 103
click at [710, 339] on span "Income Protection: This was not available due to [PERSON_NAME] being on workers…" at bounding box center [893, 351] width 409 height 27
click at [689, 343] on span "Income Protection: This was not available due to [PERSON_NAME] being on workers…" at bounding box center [893, 351] width 409 height 27
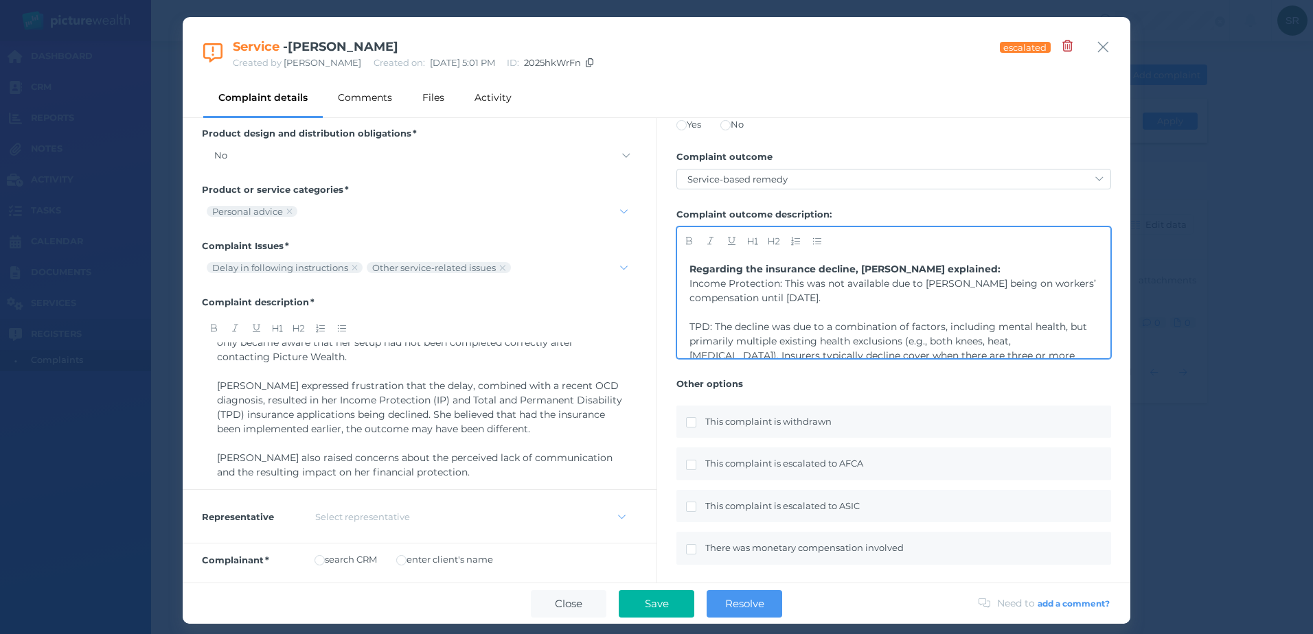
scroll to position [137, 0]
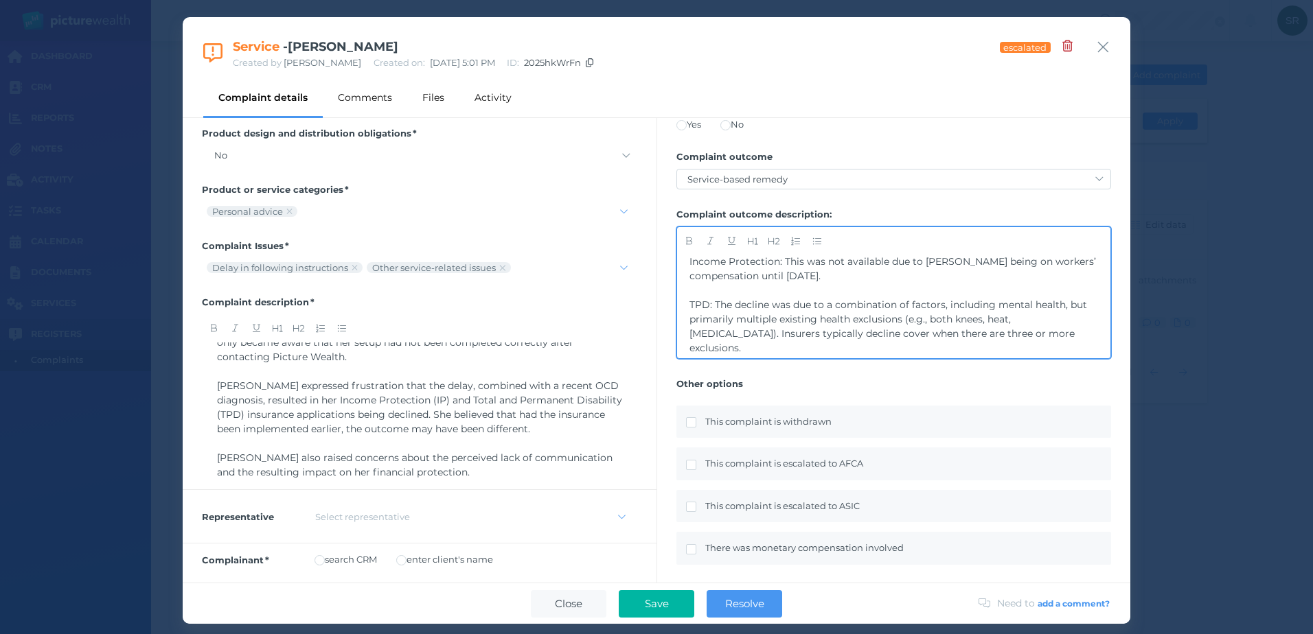
click at [691, 301] on span "TPD: The decline was due to a combination of factors, including mental health, …" at bounding box center [889, 327] width 400 height 56
click at [691, 356] on span "The OCD diagnosis alone was not the sole reason for the decline, and the insure…" at bounding box center [891, 369] width 404 height 27
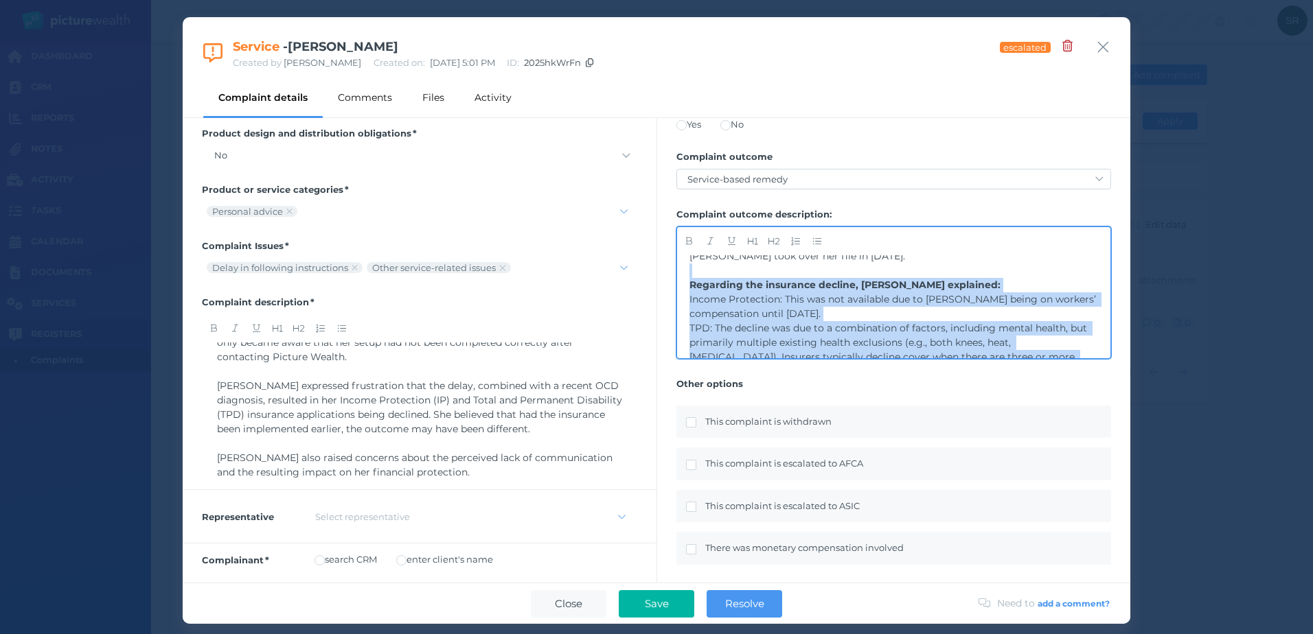
scroll to position [97, 0]
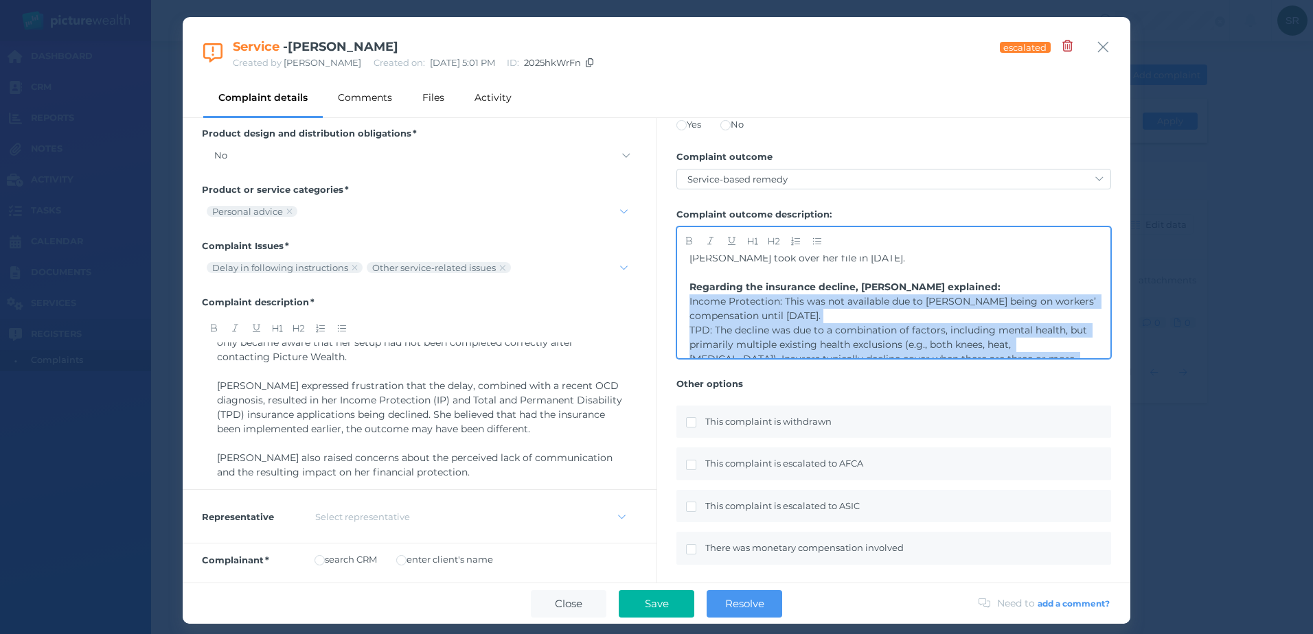
drag, startPoint x: 746, startPoint y: 299, endPoint x: 685, endPoint y: 301, distance: 61.1
click at [685, 301] on div "Complaint Discussion: Adviser [PERSON_NAME] apologised for the delay, attributi…" at bounding box center [893, 306] width 433 height 103
click at [811, 238] on span "button" at bounding box center [816, 240] width 21 height 11
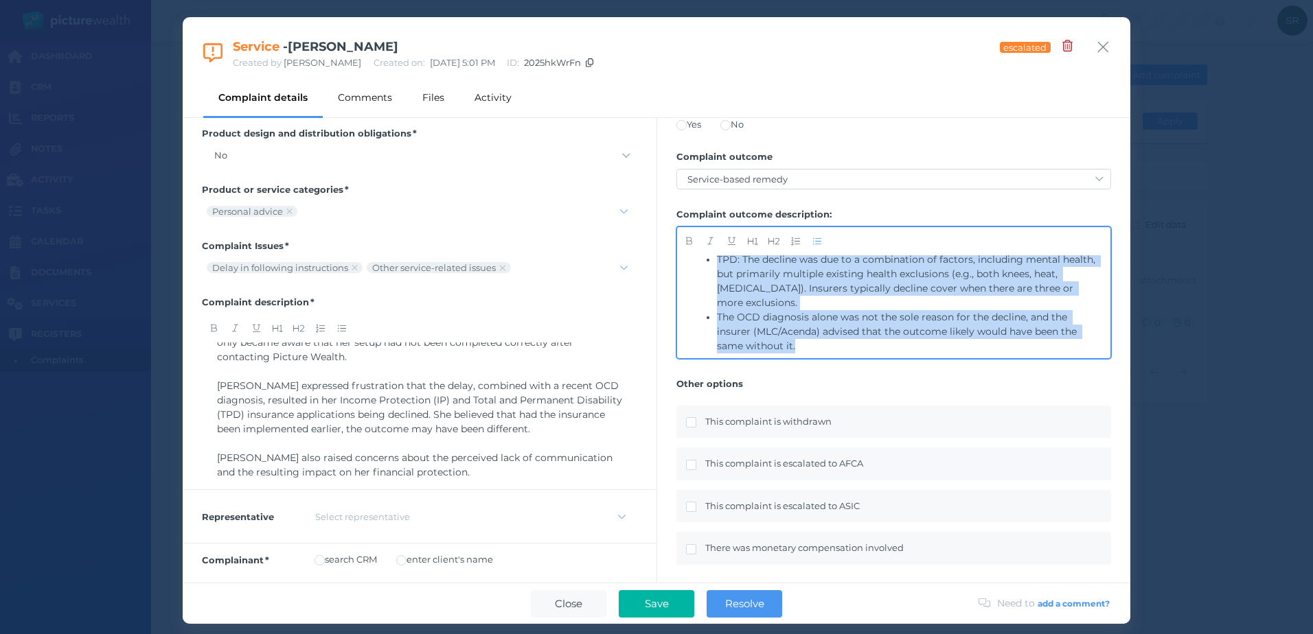
scroll to position [235, 0]
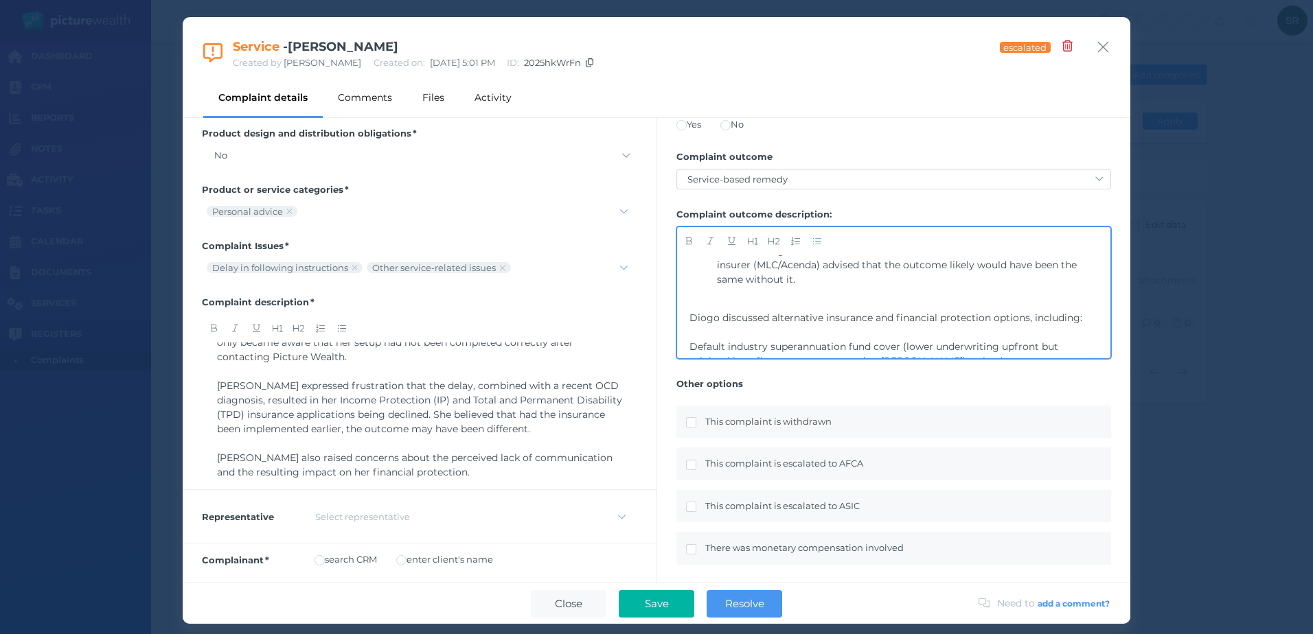
click at [742, 305] on div "﻿" at bounding box center [893, 304] width 408 height 14
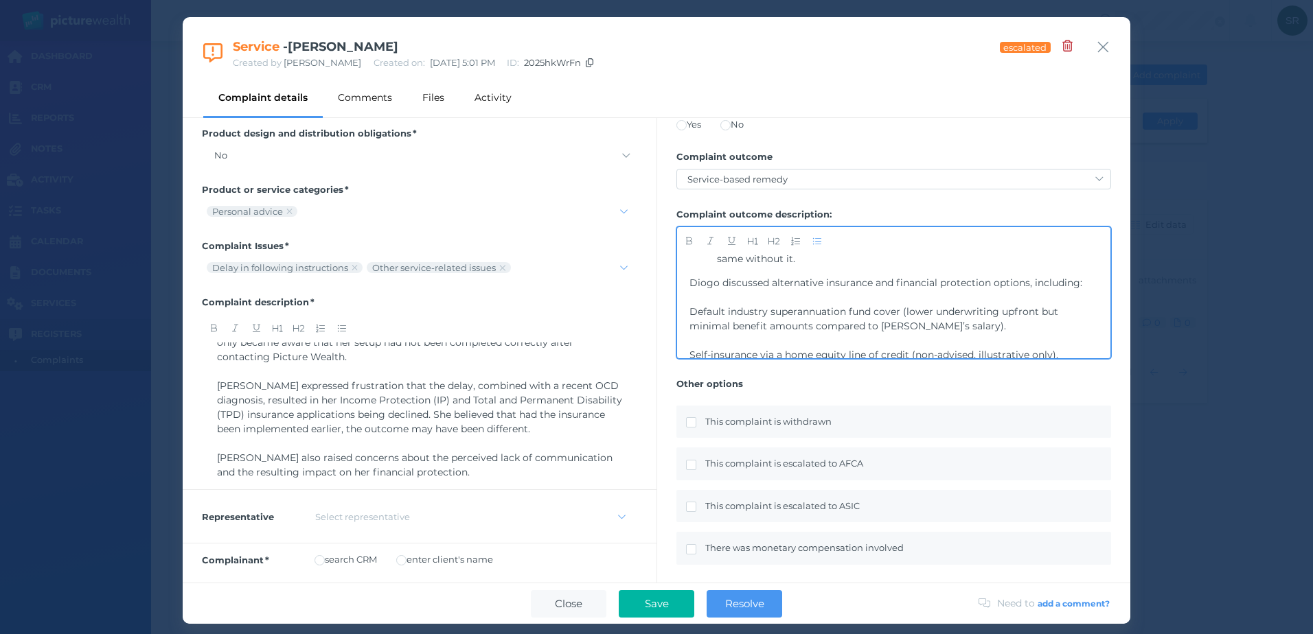
scroll to position [289, 0]
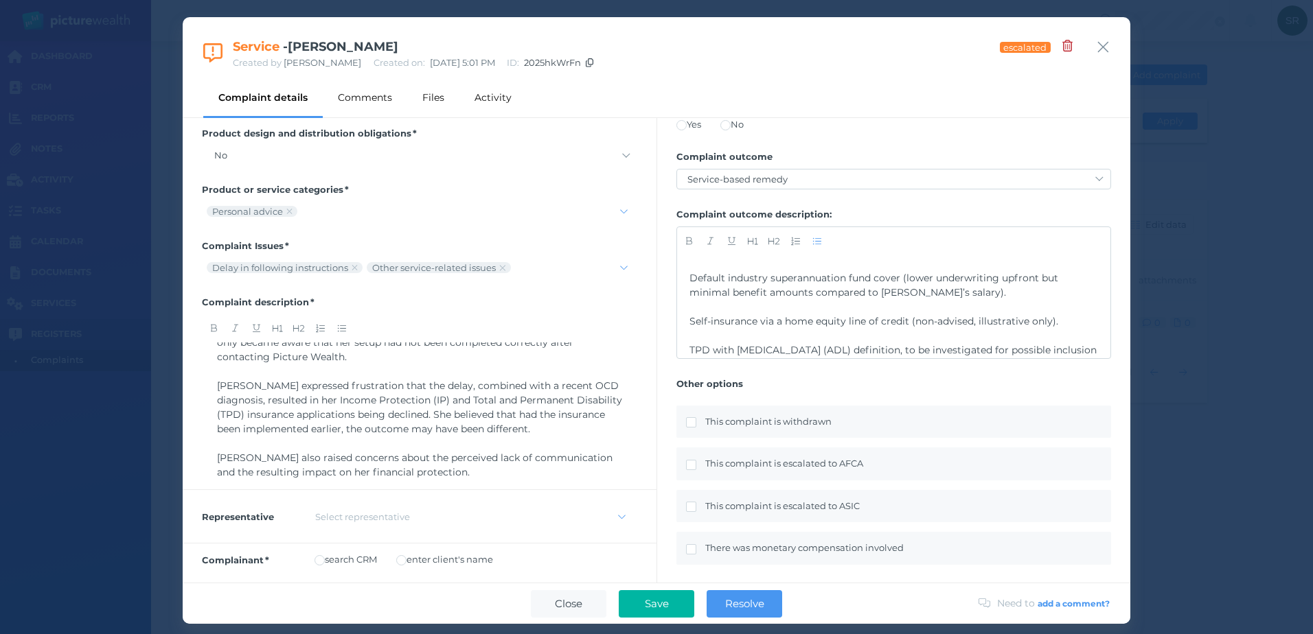
click at [689, 290] on div "Complaint Discussion: Adviser [PERSON_NAME] apologised for the delay, attributi…" at bounding box center [893, 306] width 433 height 103
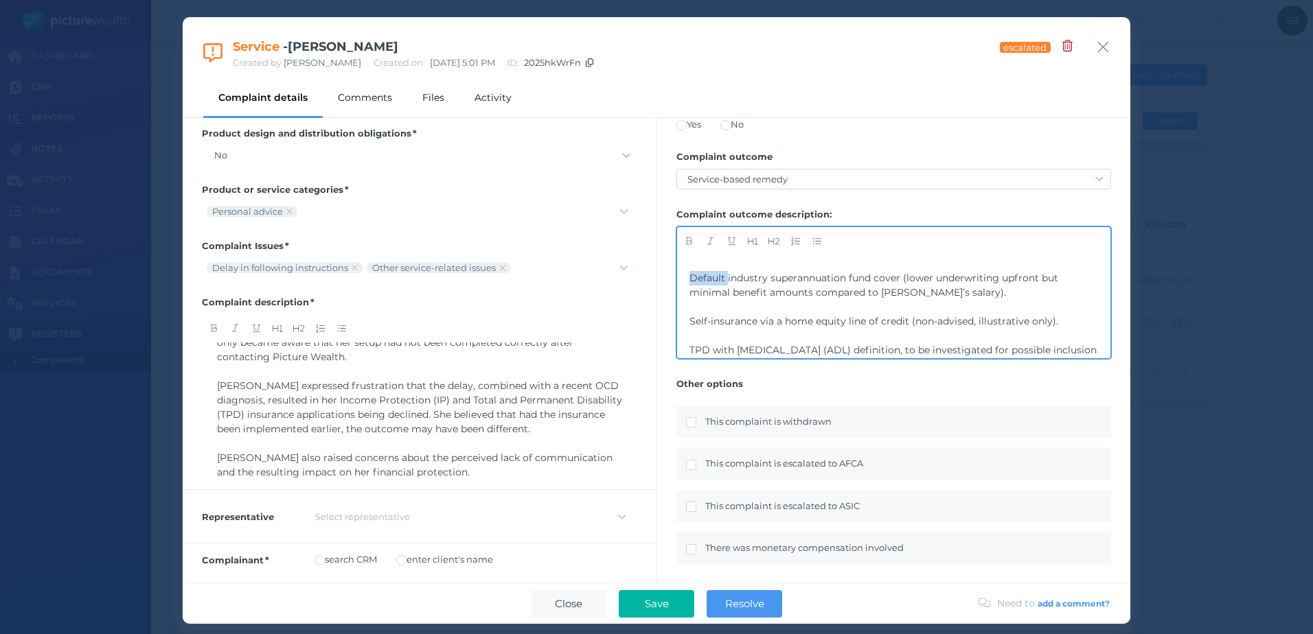
click at [690, 292] on span "Default industry superannuation fund cover (lower underwriting upfront but mini…" at bounding box center [874, 285] width 371 height 27
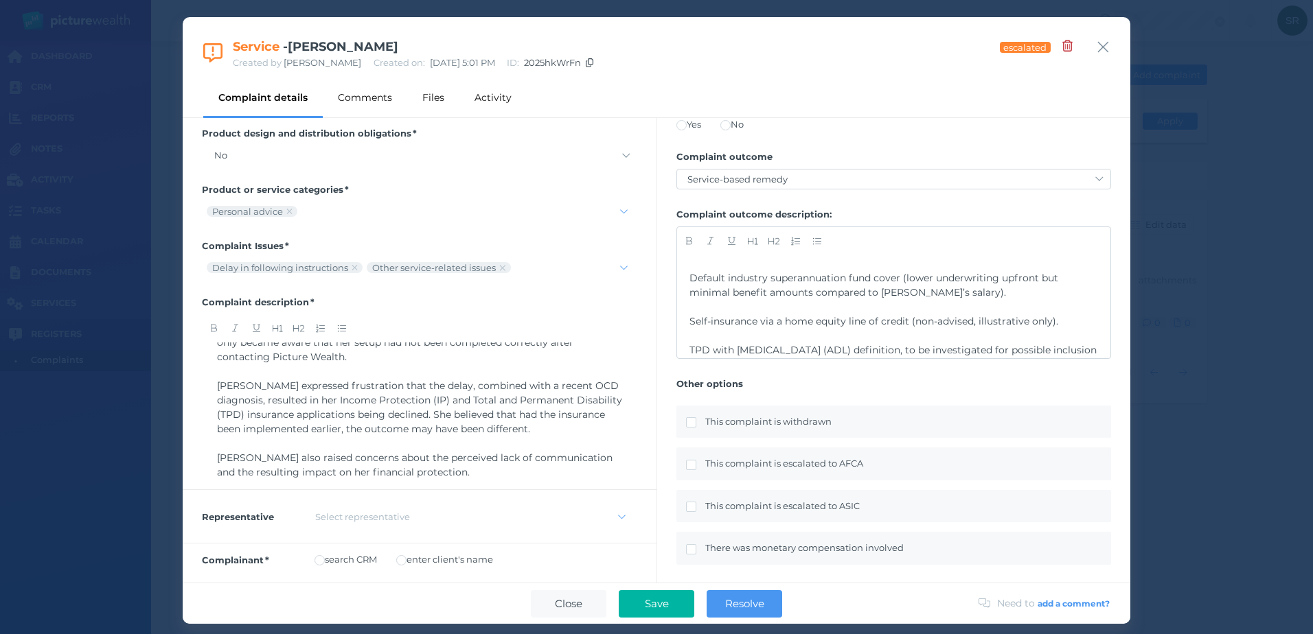
click at [689, 295] on div "Complaint Discussion: Adviser [PERSON_NAME] apologised for the delay, attributi…" at bounding box center [893, 306] width 433 height 103
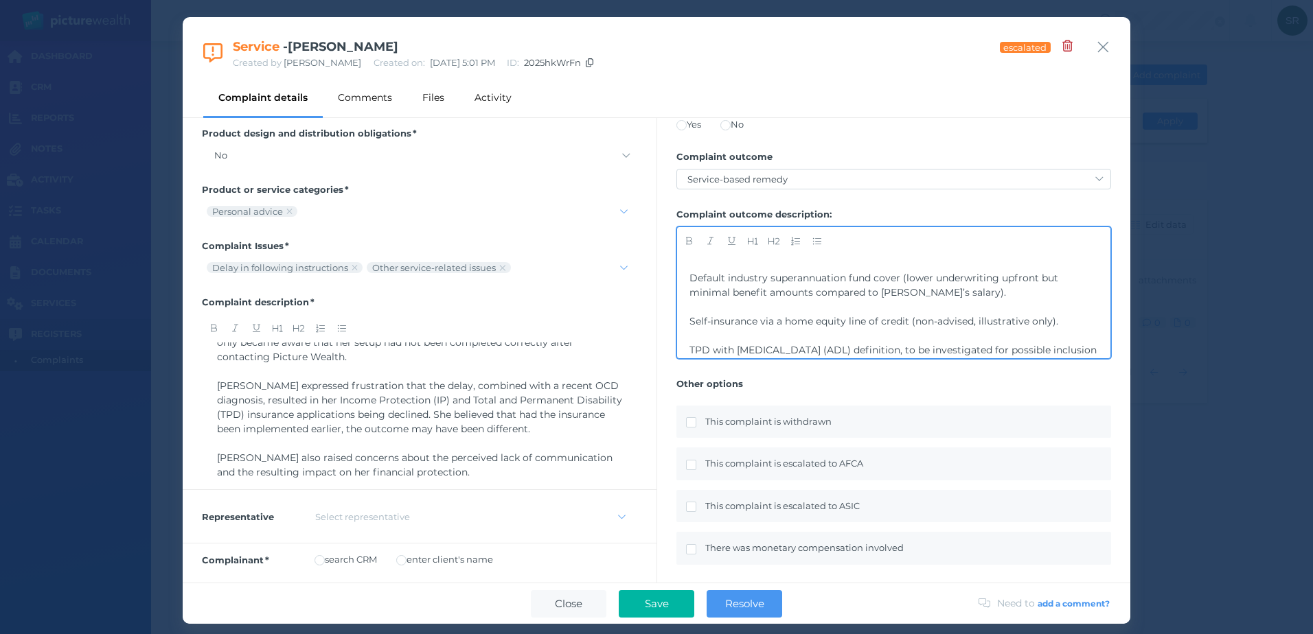
click at [693, 294] on span "Default industry superannuation fund cover (lower underwriting upfront but mini…" at bounding box center [874, 285] width 371 height 27
click at [690, 292] on span "Default industry superannuation fund cover (lower underwriting upfront but mini…" at bounding box center [874, 285] width 371 height 27
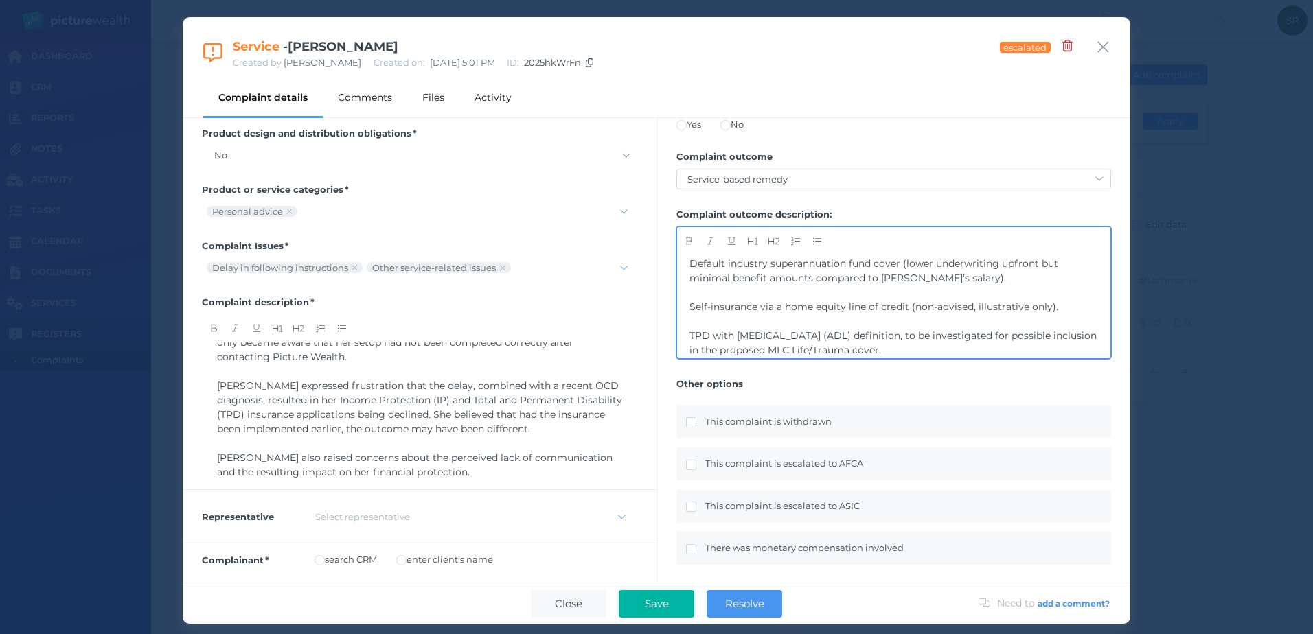
click at [693, 313] on span "Self-insurance via a home equity line of credit (non-advised, illustrative only…" at bounding box center [873, 307] width 369 height 12
click at [690, 313] on span "Self-insurance via a home equity line of credit (non-advised, illustrative only…" at bounding box center [873, 307] width 369 height 12
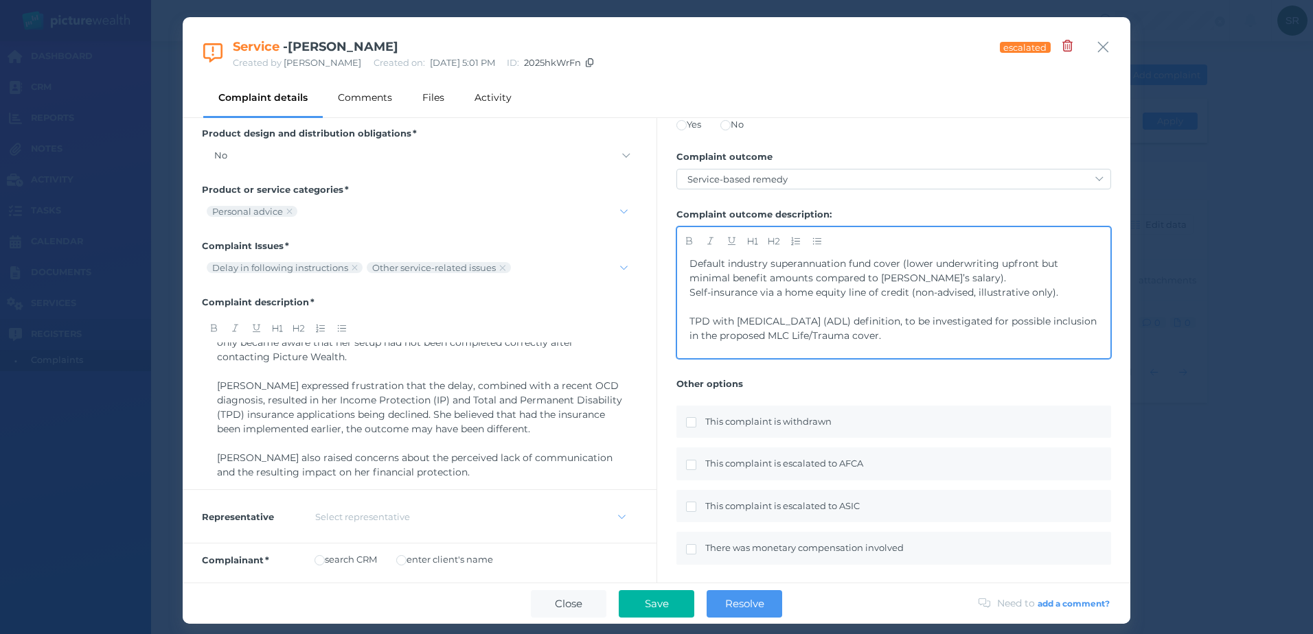
click at [691, 334] on span "TPD with [MEDICAL_DATA] (ADL) definition, to be investigated for possible inclu…" at bounding box center [894, 328] width 410 height 27
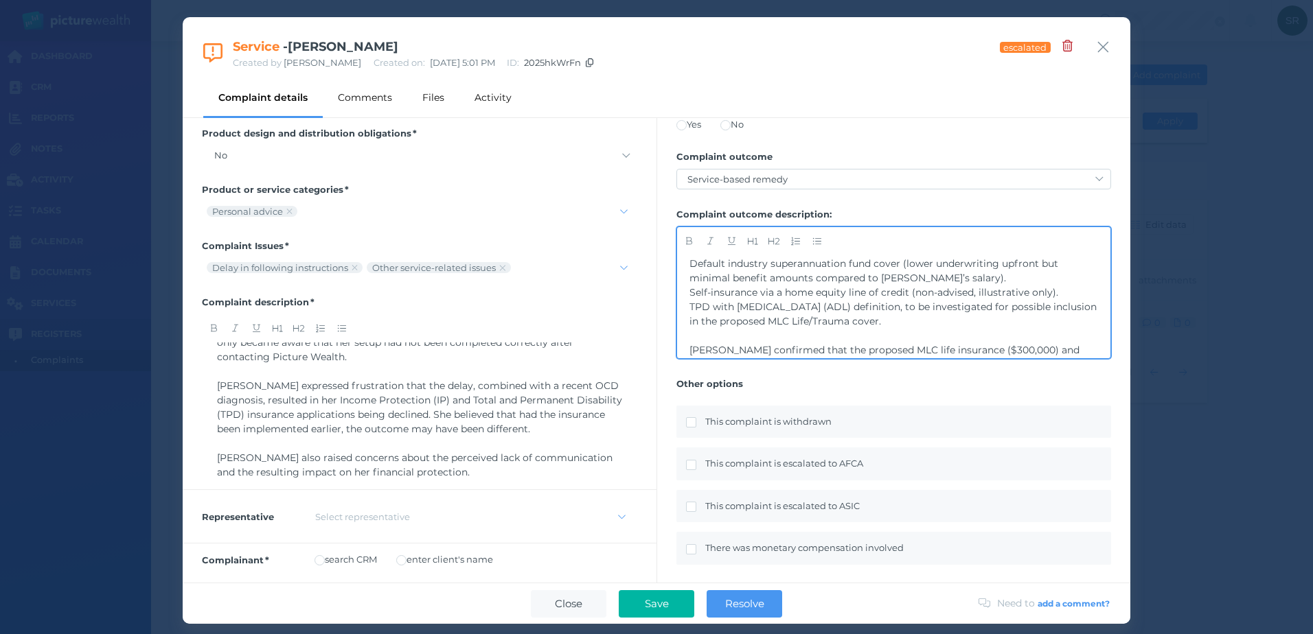
drag, startPoint x: 943, startPoint y: 339, endPoint x: 687, endPoint y: 277, distance: 263.4
click at [687, 277] on div "Complaint Discussion: Adviser [PERSON_NAME] apologised for the delay, attributi…" at bounding box center [893, 306] width 433 height 103
click at [818, 242] on icon "button" at bounding box center [816, 241] width 9 height 9
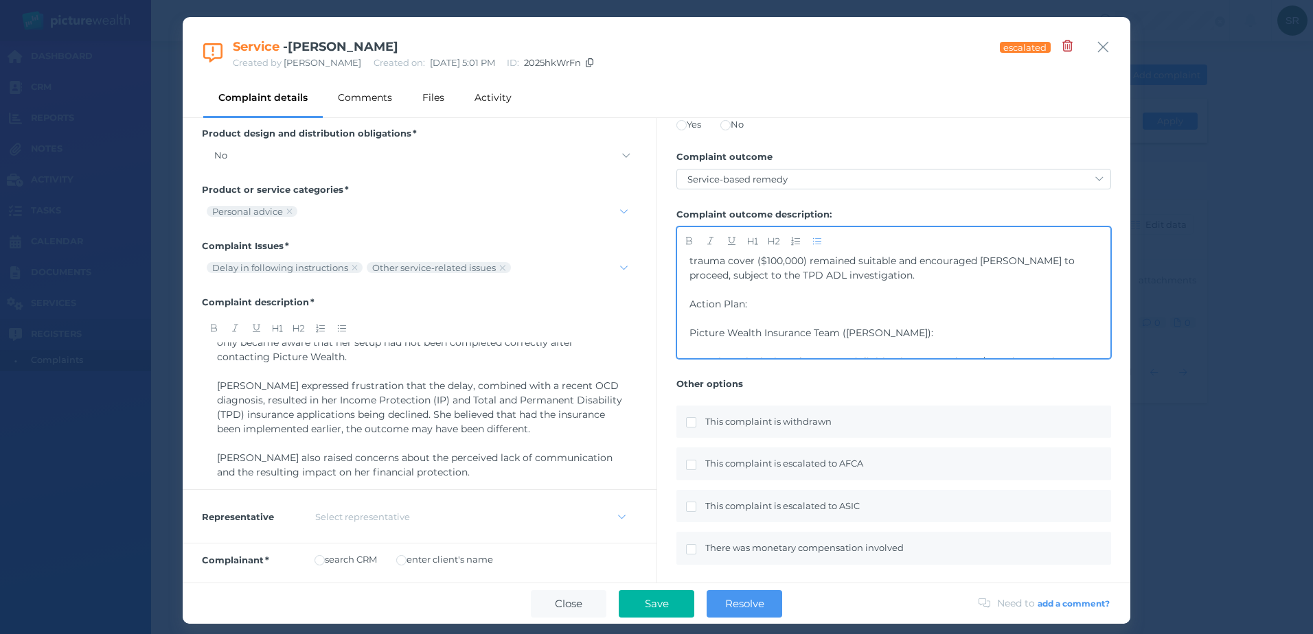
scroll to position [426, 0]
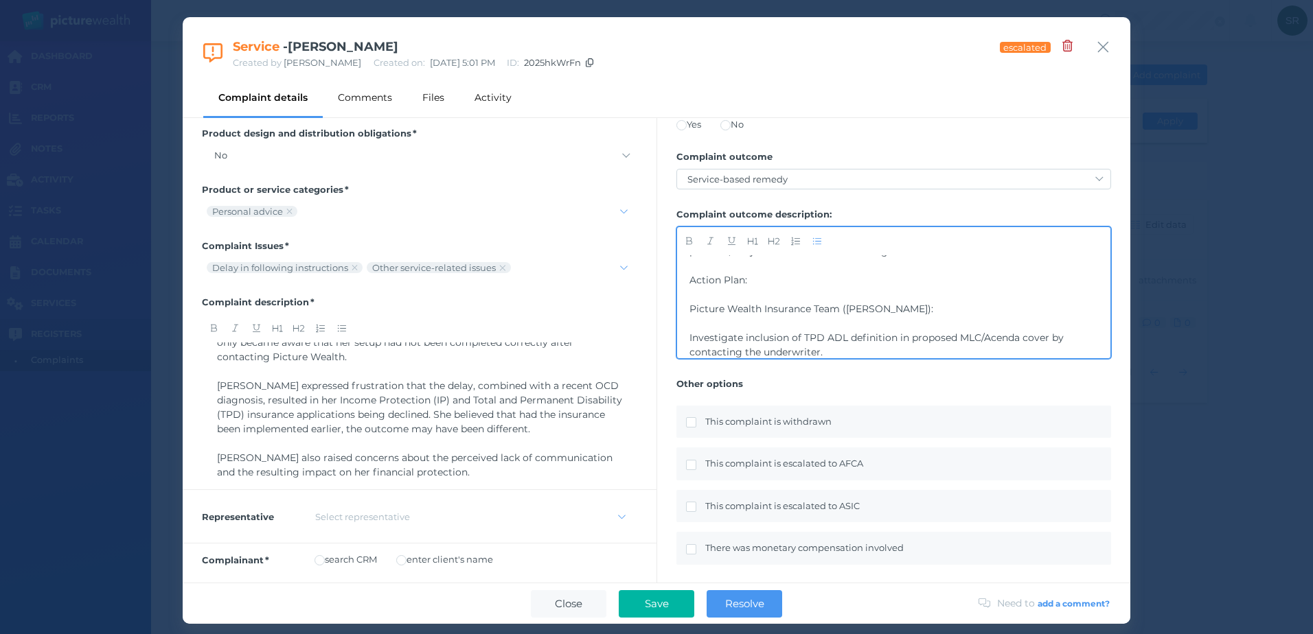
click at [690, 315] on span "Picture Wealth Insurance Team ([PERSON_NAME]):" at bounding box center [811, 309] width 244 height 12
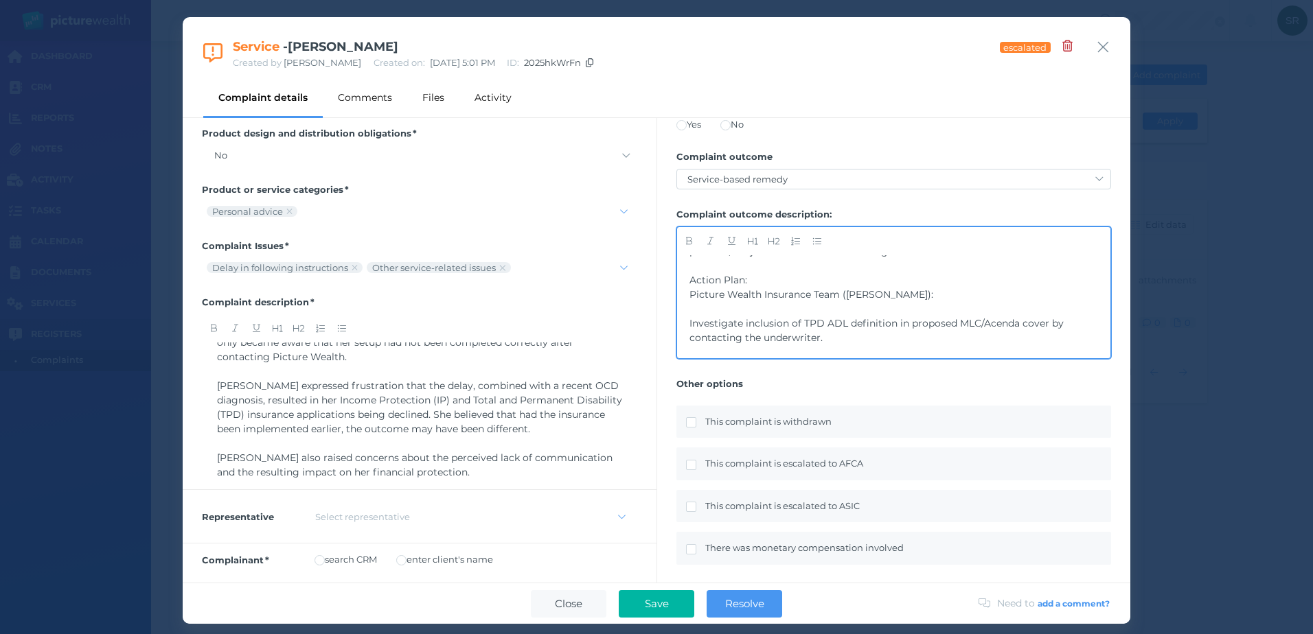
click at [689, 344] on span "Investigate inclusion of TPD ADL definition in proposed MLC/Acenda cover by con…" at bounding box center [877, 330] width 377 height 27
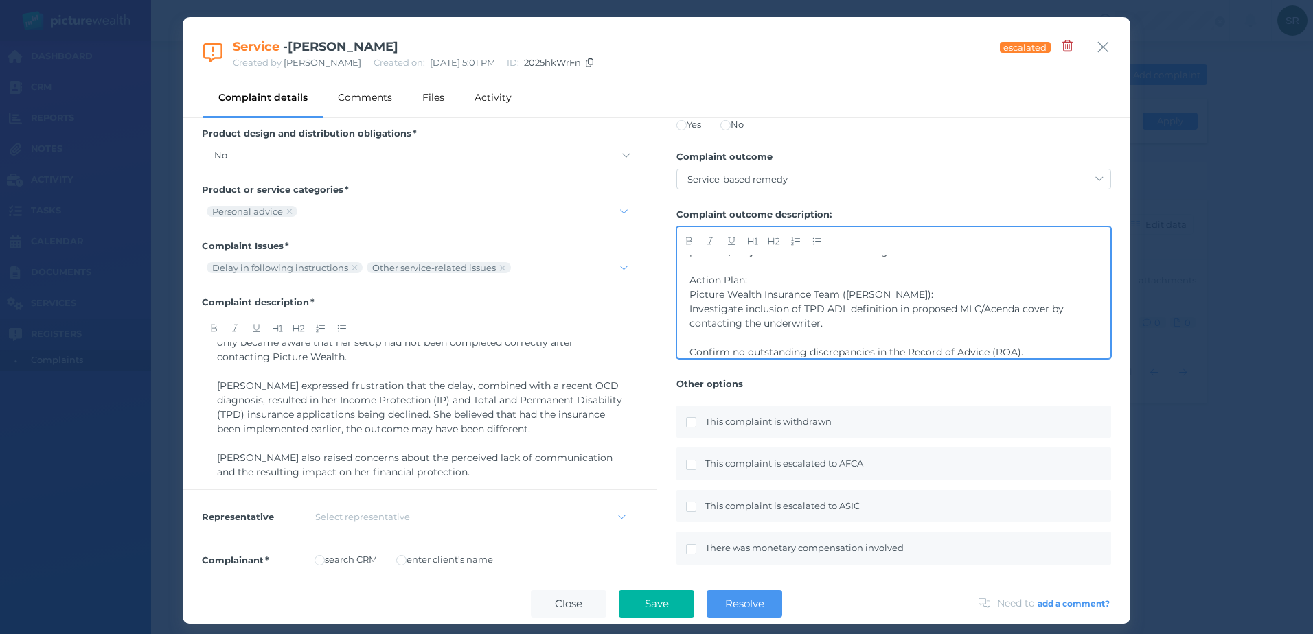
scroll to position [495, 0]
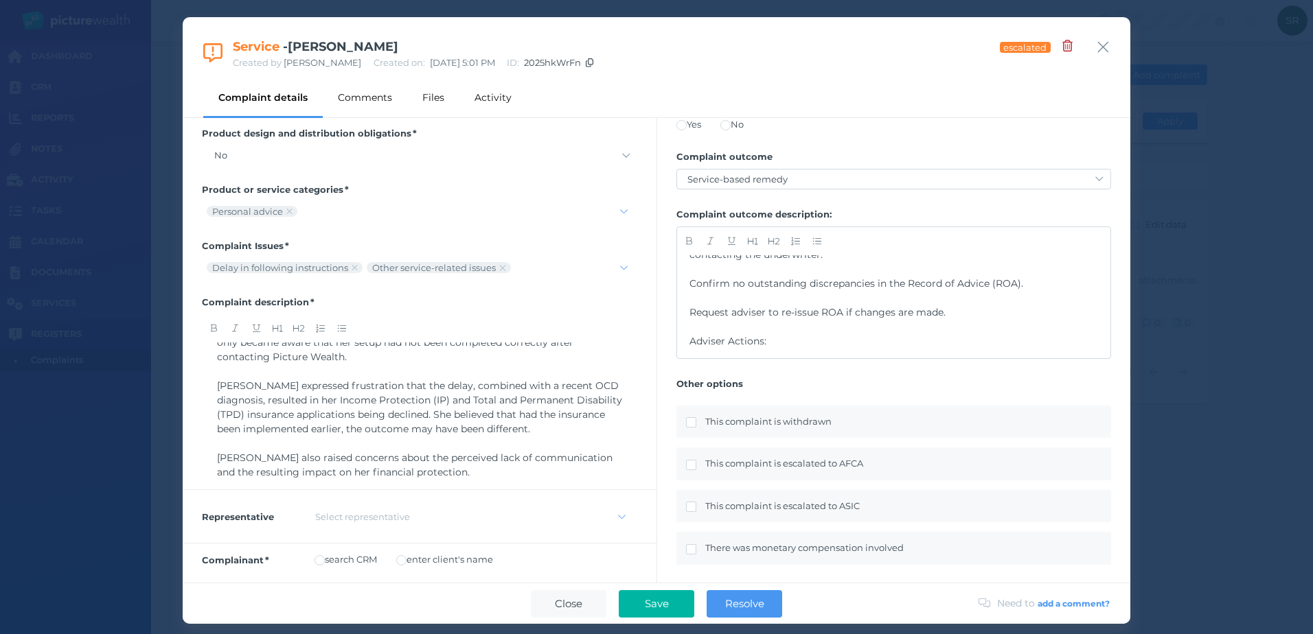
click at [689, 311] on div "Complaint Discussion: Adviser [PERSON_NAME] apologised for the delay, attributi…" at bounding box center [893, 306] width 433 height 103
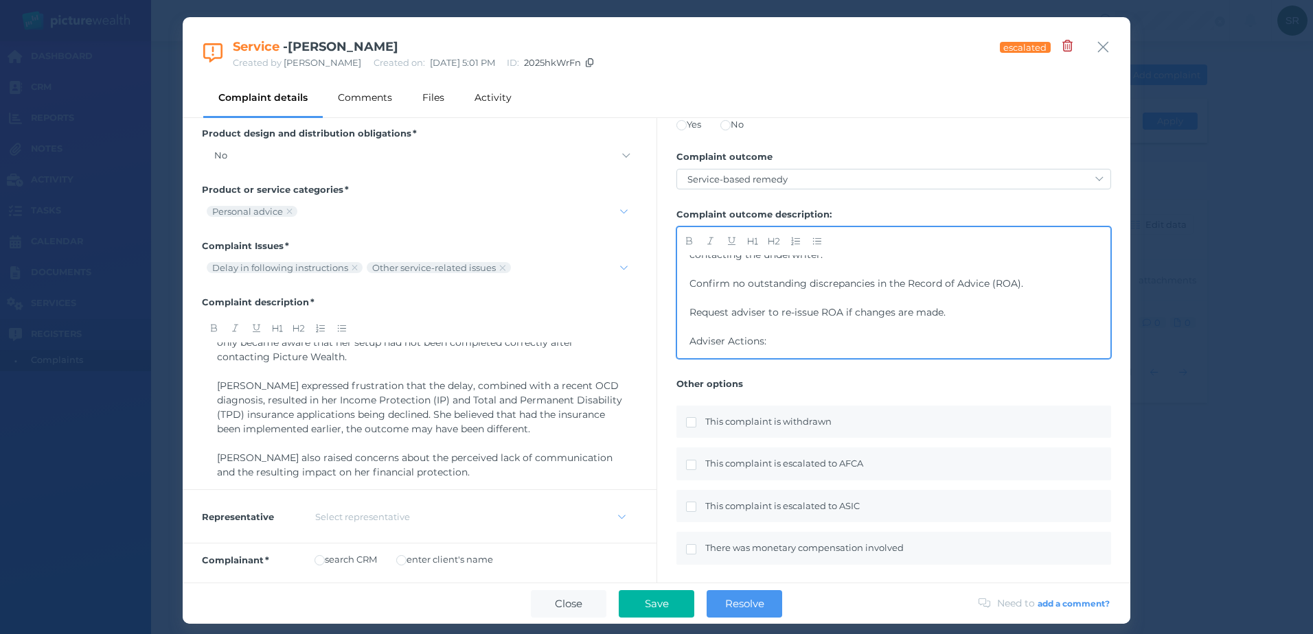
click at [691, 290] on span "Confirm no outstanding discrepancies in the Record of Advice (ROA)." at bounding box center [856, 283] width 334 height 12
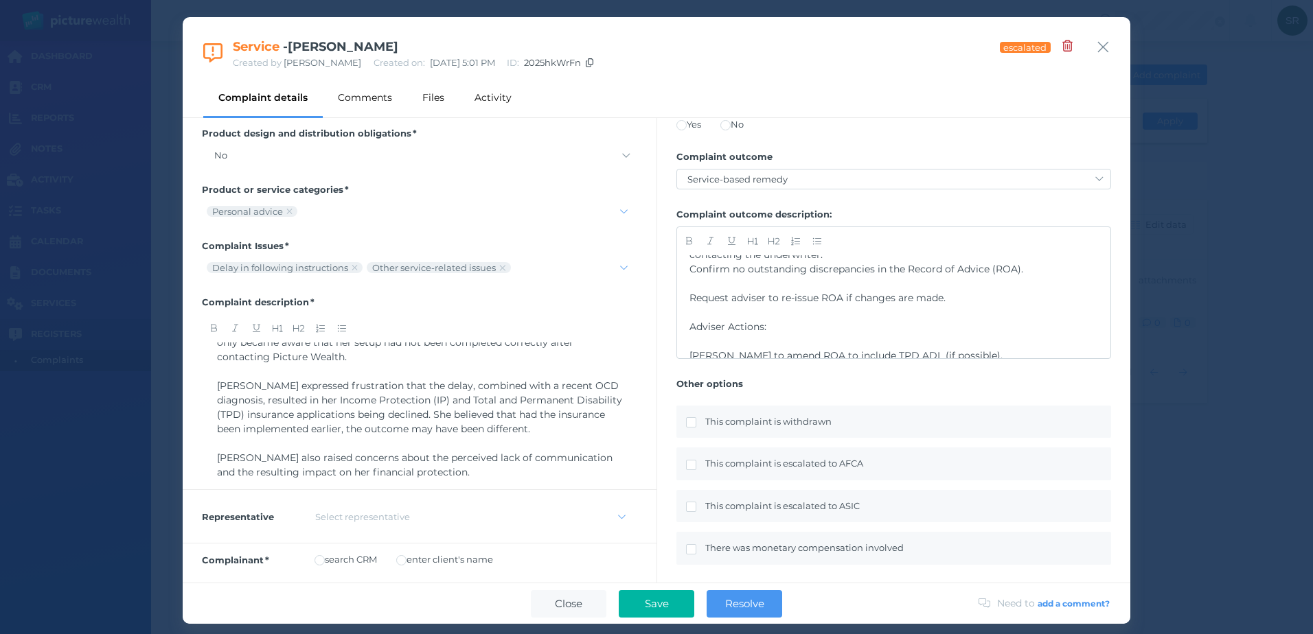
click at [689, 324] on div "Complaint Discussion: Adviser [PERSON_NAME] apologised for the delay, attributi…" at bounding box center [893, 306] width 433 height 103
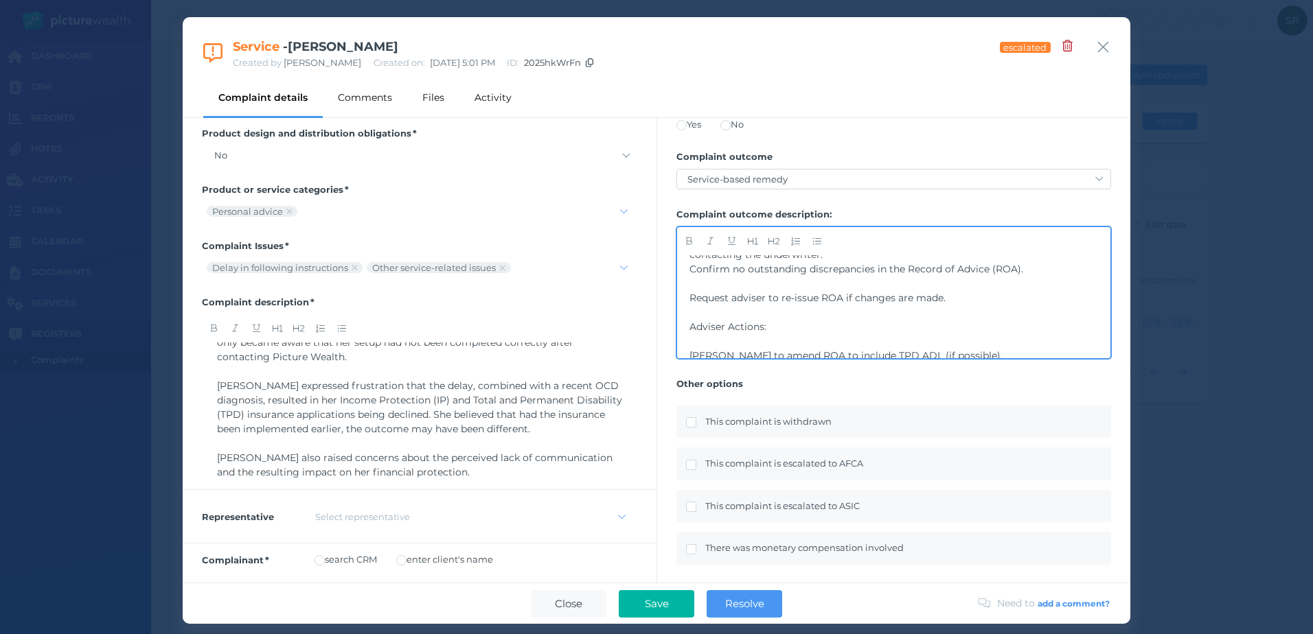
click at [691, 304] on span "Request adviser to re-issue ROA if changes are made." at bounding box center [817, 298] width 256 height 12
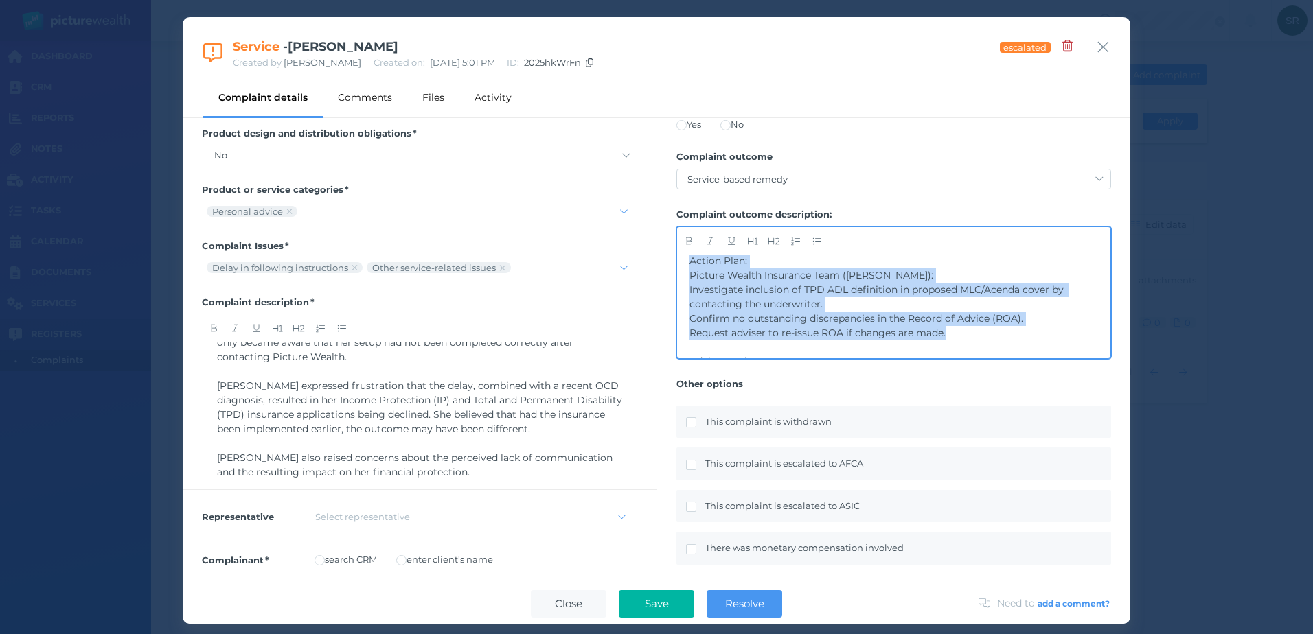
scroll to position [427, 0]
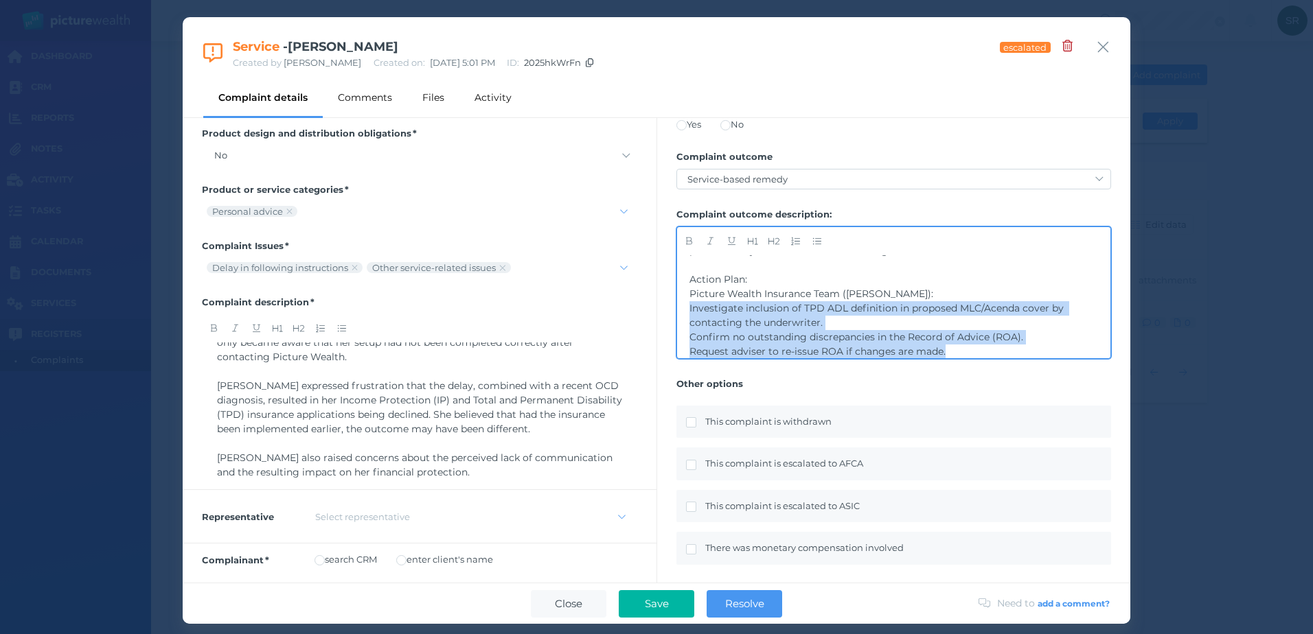
drag, startPoint x: 947, startPoint y: 315, endPoint x: 687, endPoint y: 336, distance: 260.4
click at [687, 336] on div "Complaint Discussion: Adviser [PERSON_NAME] apologised for the delay, attributi…" at bounding box center [893, 306] width 433 height 103
click at [814, 240] on icon "button" at bounding box center [816, 241] width 9 height 9
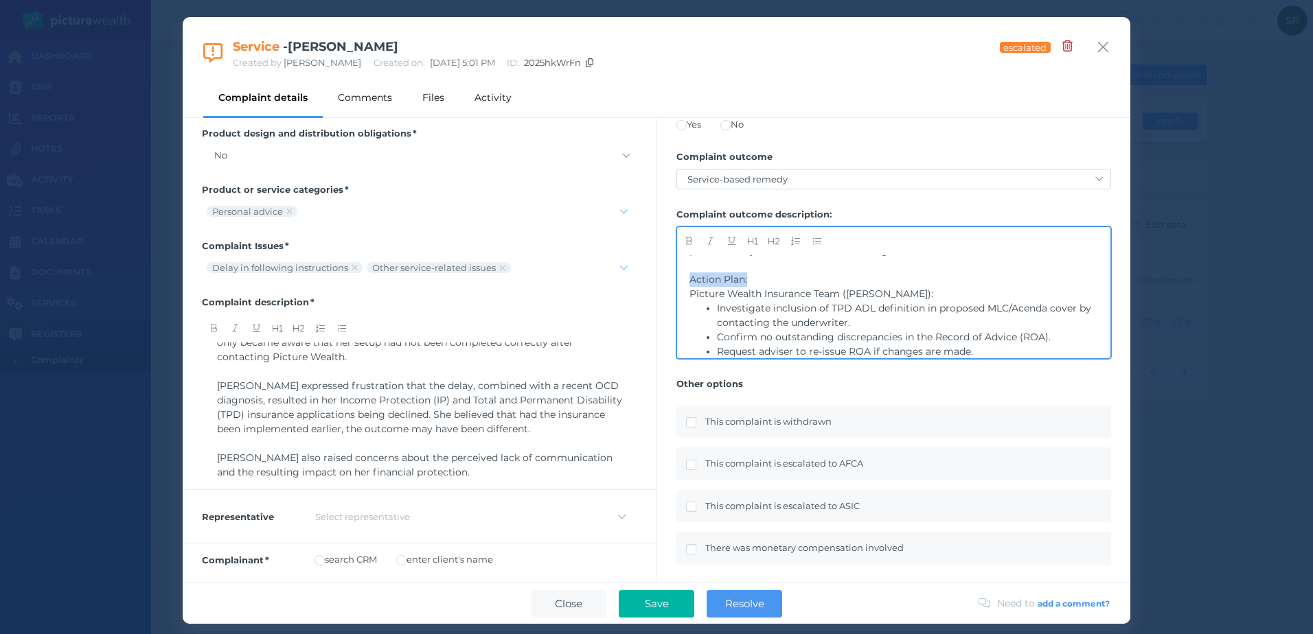
drag, startPoint x: 758, startPoint y: 306, endPoint x: 674, endPoint y: 308, distance: 83.8
click at [674, 308] on div "Resolving complaint Please make sure you have taken all necessary actions and m…" at bounding box center [893, 268] width 473 height 669
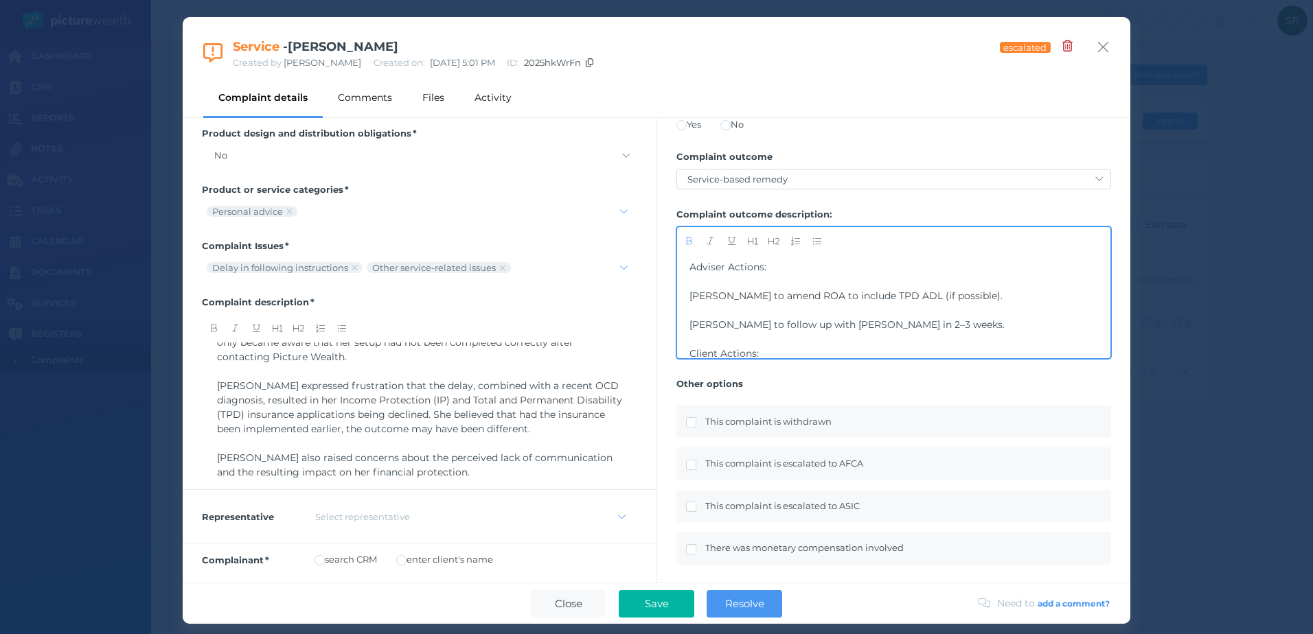
scroll to position [564, 0]
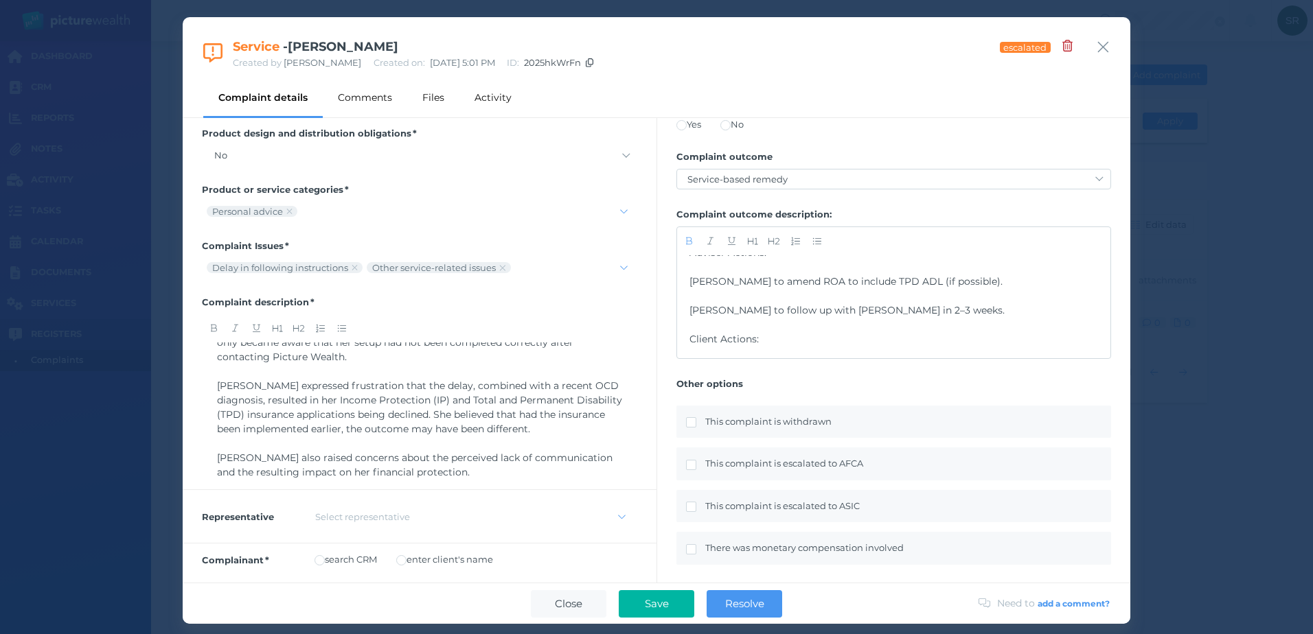
click at [689, 309] on div "Complaint Discussion: Adviser [PERSON_NAME] apologised for the delay, attributi…" at bounding box center [893, 306] width 433 height 103
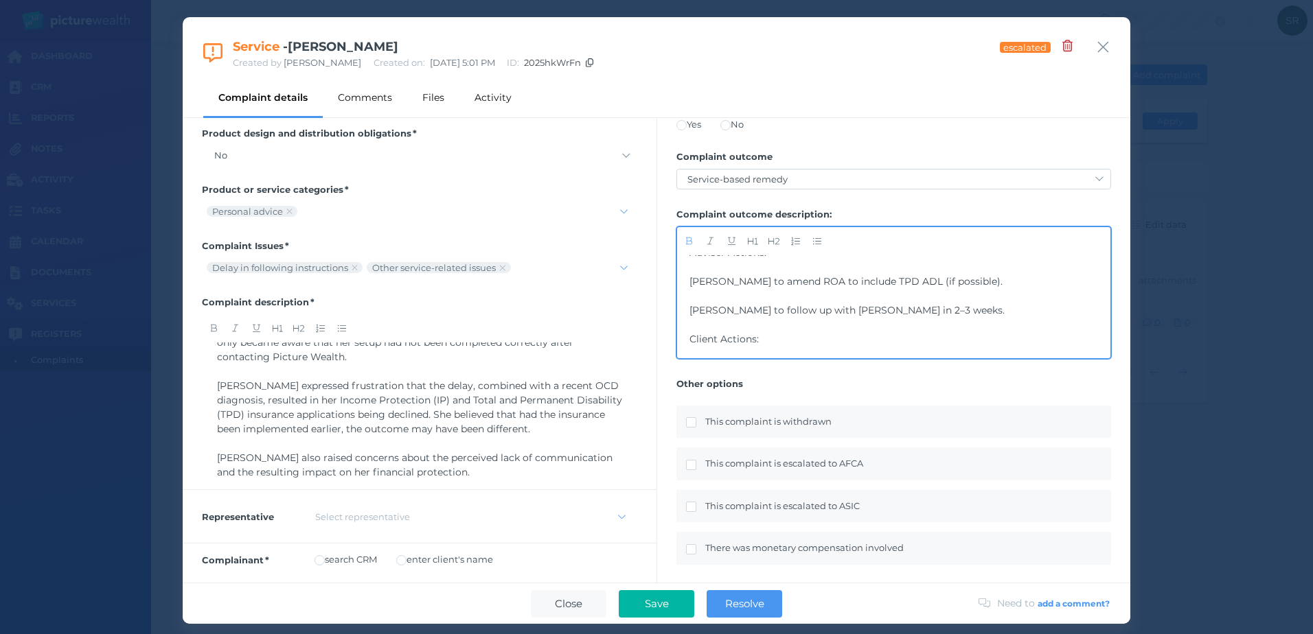
click at [691, 288] on span "[PERSON_NAME] to amend ROA to include TPD ADL (if possible)." at bounding box center [845, 281] width 313 height 12
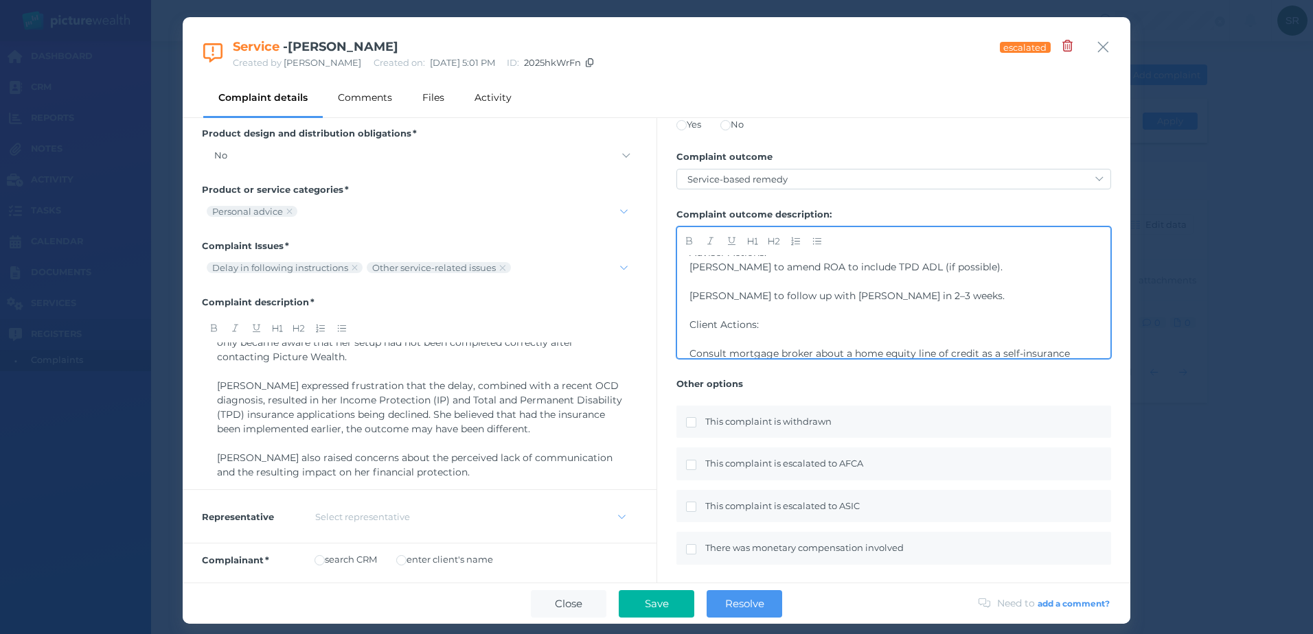
click at [691, 302] on span "[PERSON_NAME] to follow up with [PERSON_NAME] in 2–3 weeks." at bounding box center [846, 296] width 315 height 12
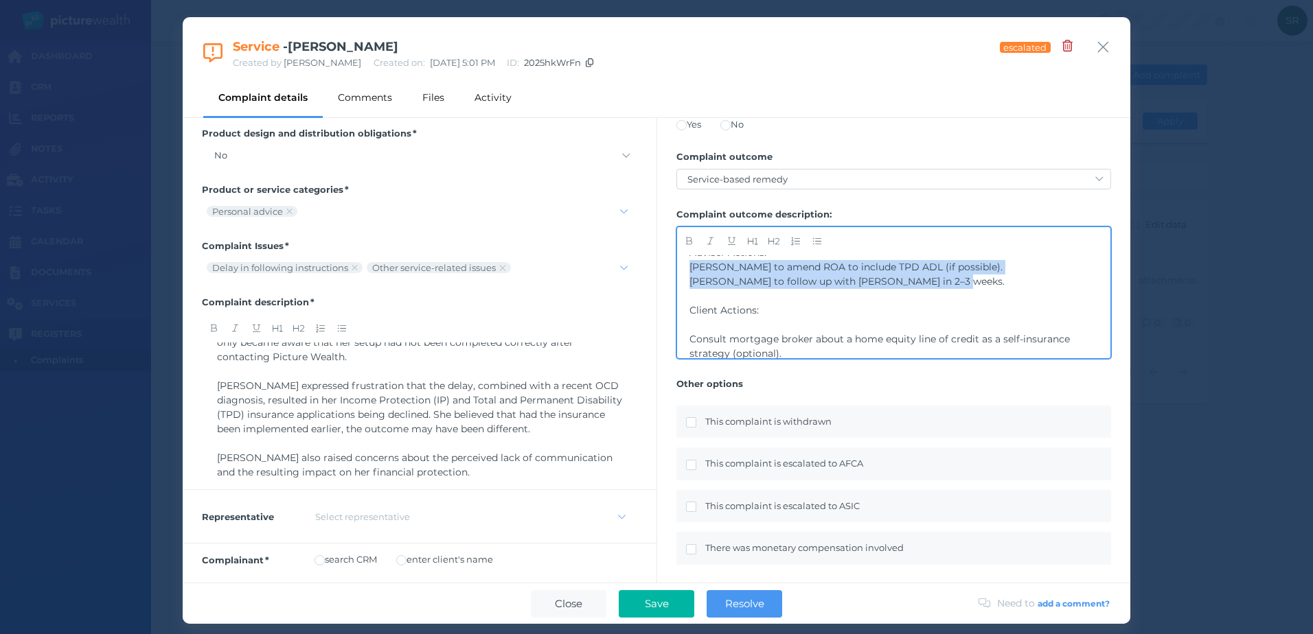
drag, startPoint x: 957, startPoint y: 310, endPoint x: 689, endPoint y: 299, distance: 268.6
click at [689, 299] on div "Complaint Discussion: Adviser [PERSON_NAME] apologised for the delay, attributi…" at bounding box center [893, 306] width 433 height 103
click at [819, 242] on icon "button" at bounding box center [816, 241] width 9 height 9
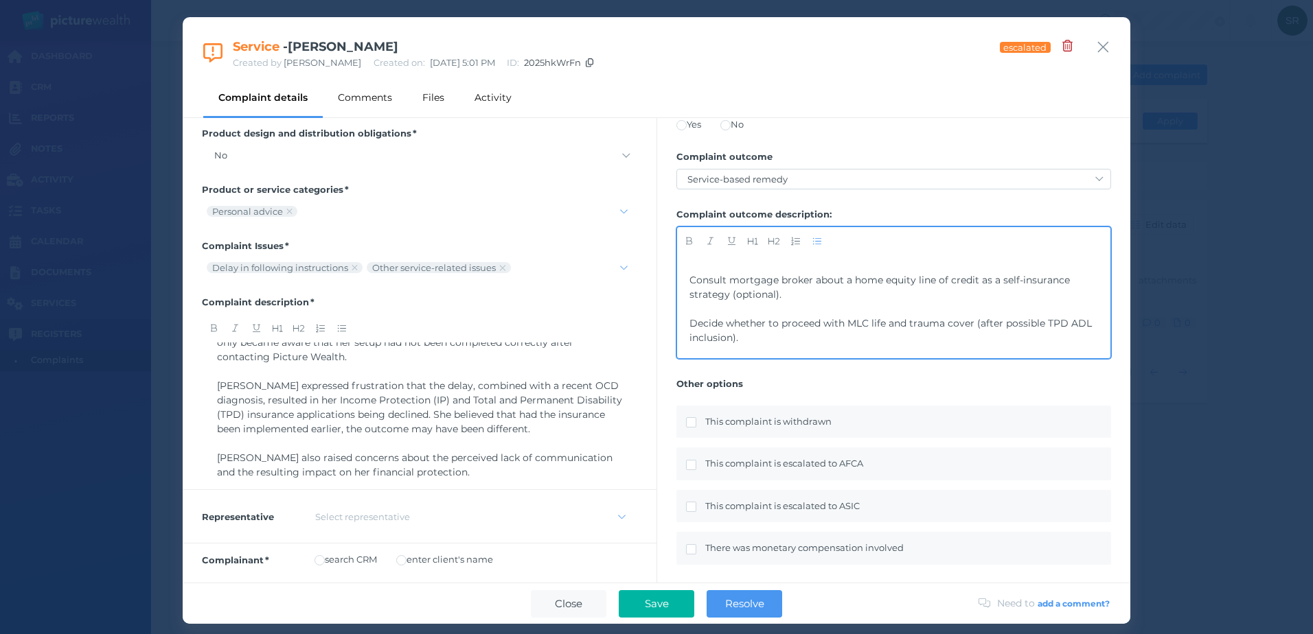
scroll to position [609, 0]
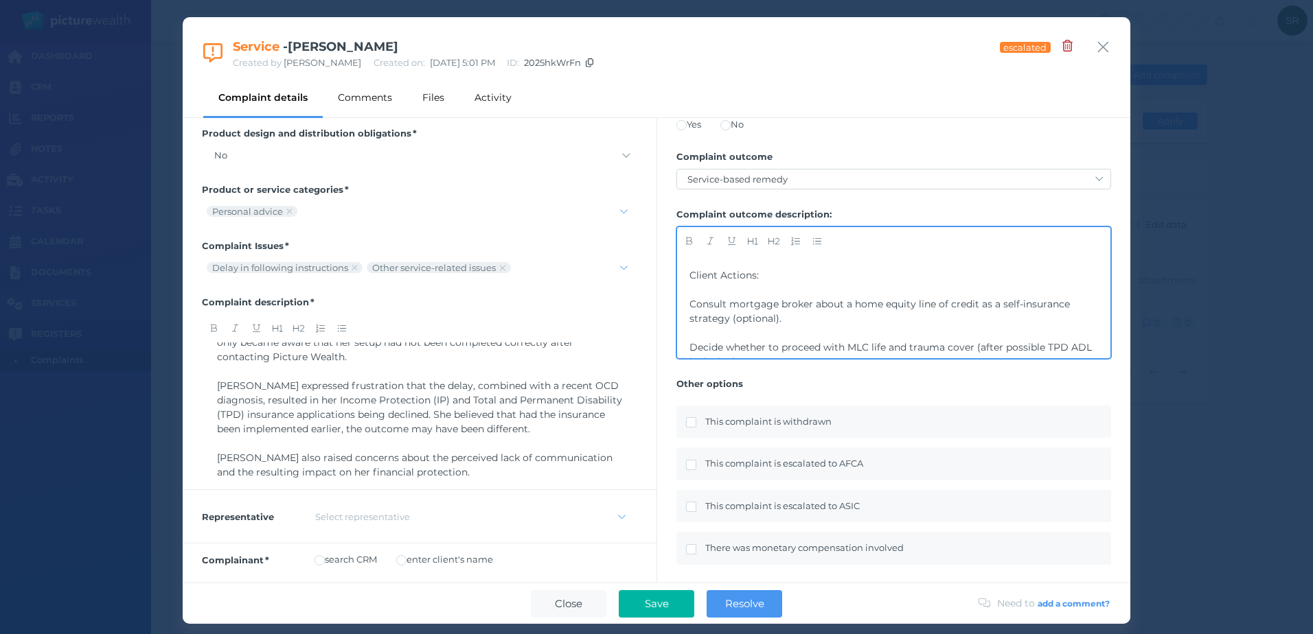
click at [690, 325] on span "Consult mortgage broker about a home equity line of credit as a self-insurance …" at bounding box center [880, 311] width 383 height 27
click at [693, 306] on span "Decide whether to proceed with MLC life and trauma cover (after possible TPD AD…" at bounding box center [891, 314] width 405 height 27
click at [691, 308] on span "Decide whether to proceed with MLC life and trauma cover (after possible TPD AD…" at bounding box center [891, 314] width 405 height 27
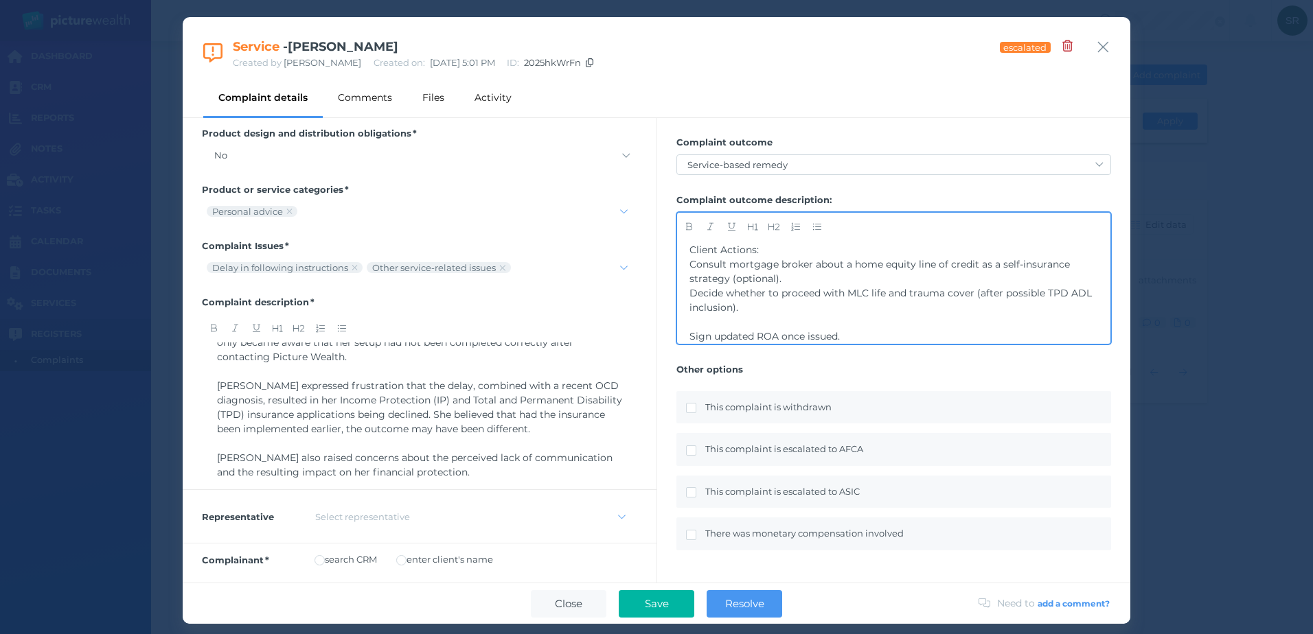
scroll to position [243, 0]
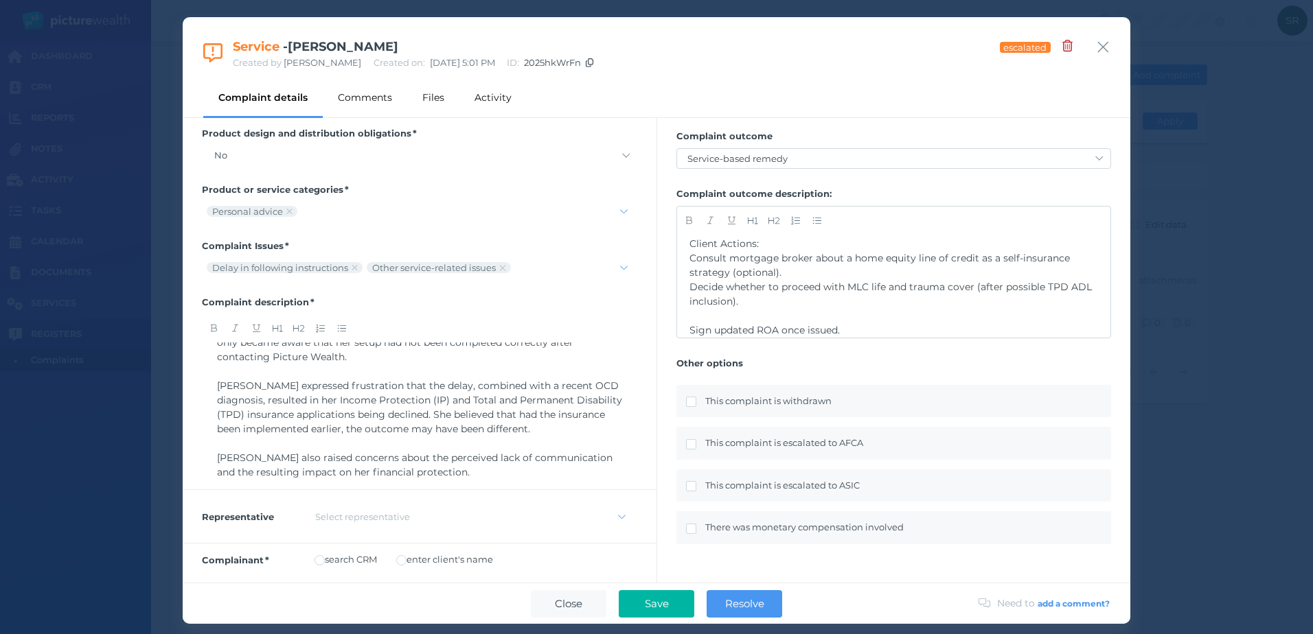
click at [688, 325] on div "Complaint Discussion: Adviser [PERSON_NAME] apologised for the delay, attributi…" at bounding box center [893, 286] width 433 height 103
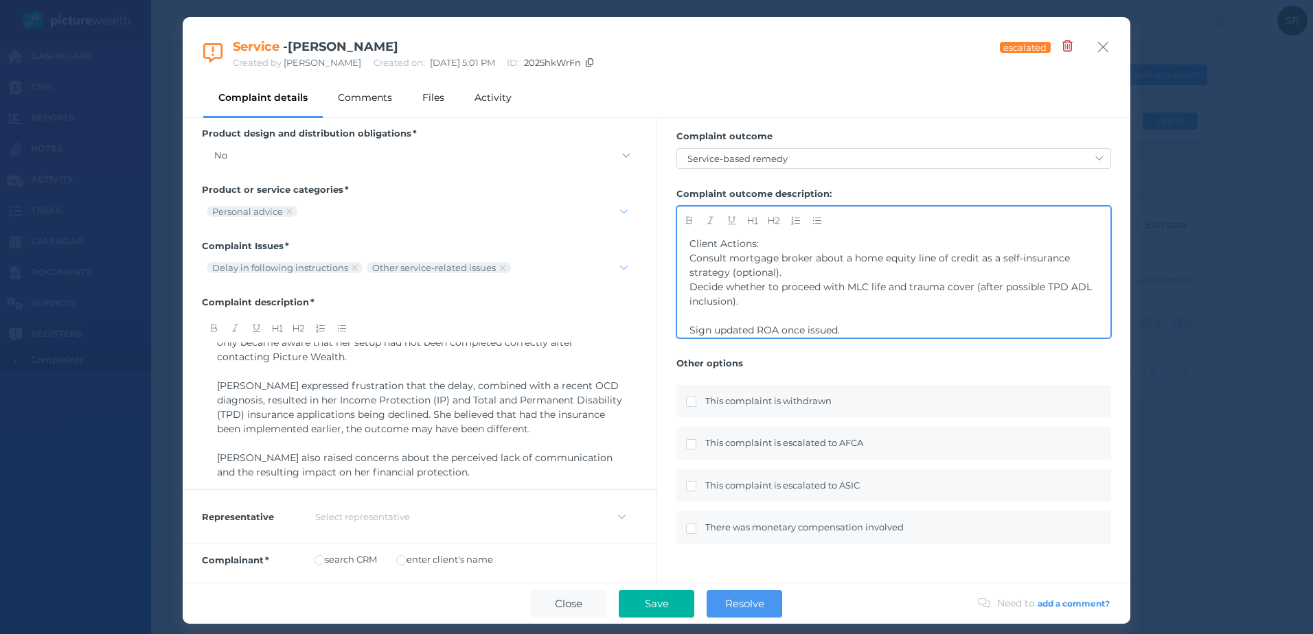
click at [691, 326] on span "Sign updated ROA once issued." at bounding box center [764, 330] width 150 height 12
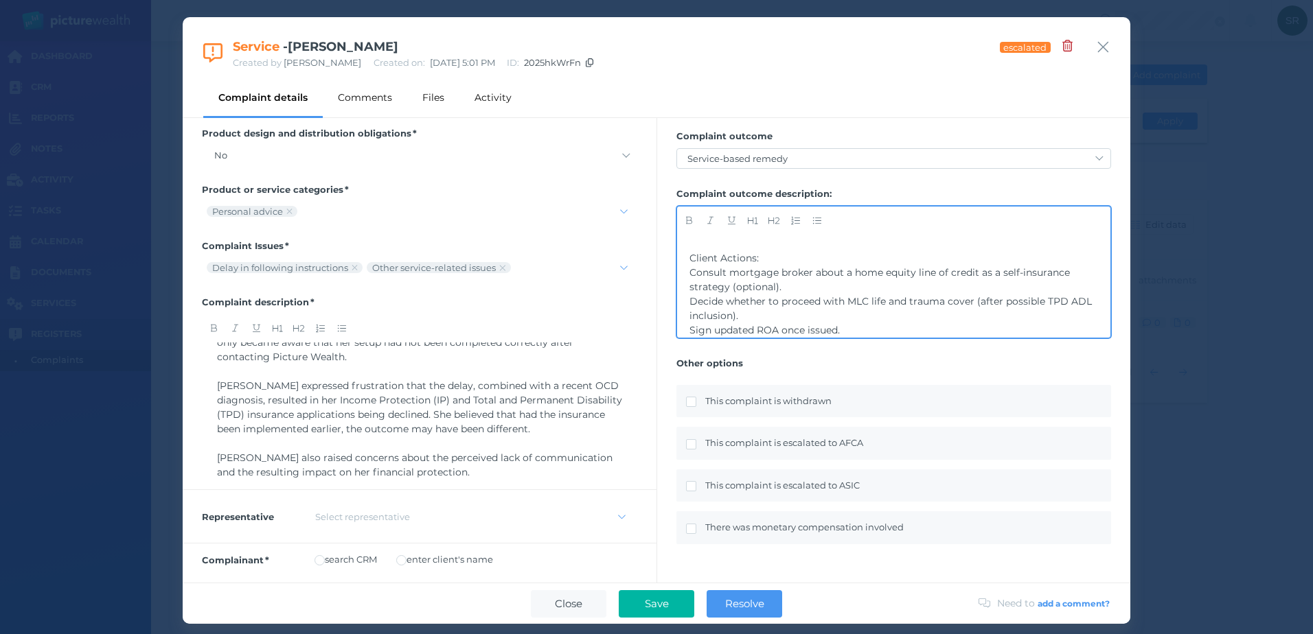
scroll to position [634, 0]
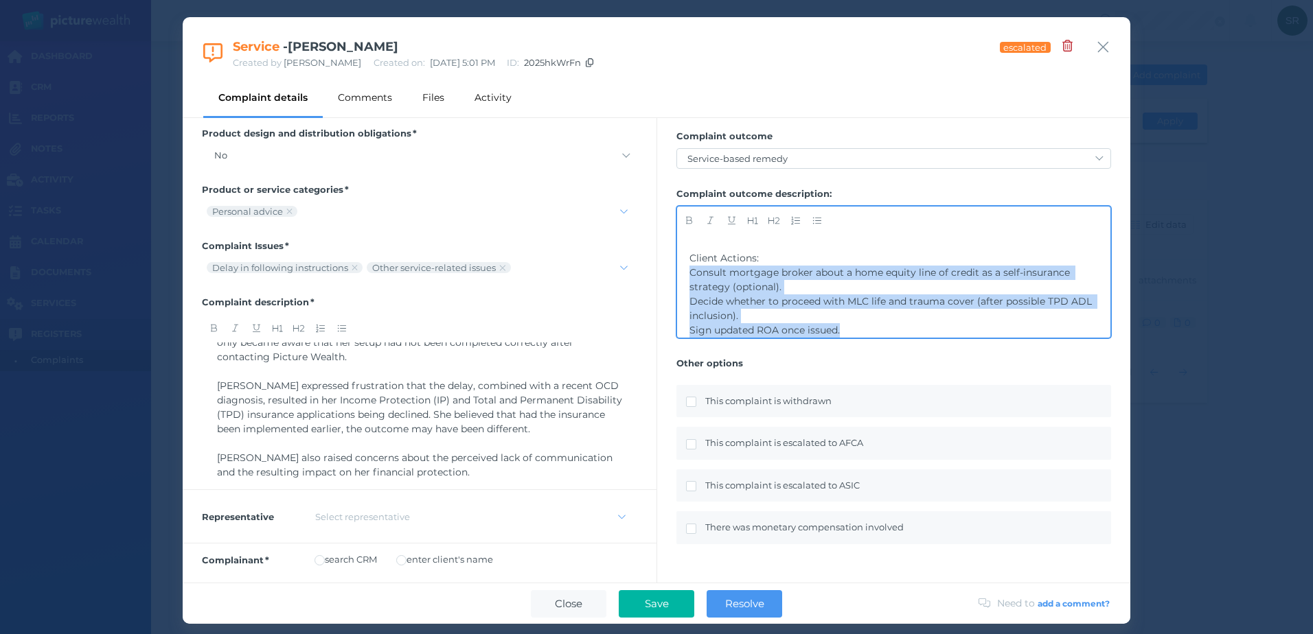
drag, startPoint x: 787, startPoint y: 324, endPoint x: 687, endPoint y: 275, distance: 110.8
click at [687, 275] on div "Complaint Discussion: Adviser [PERSON_NAME] apologised for the delay, attributi…" at bounding box center [893, 286] width 433 height 103
click at [818, 220] on icon "button" at bounding box center [817, 220] width 8 height 7
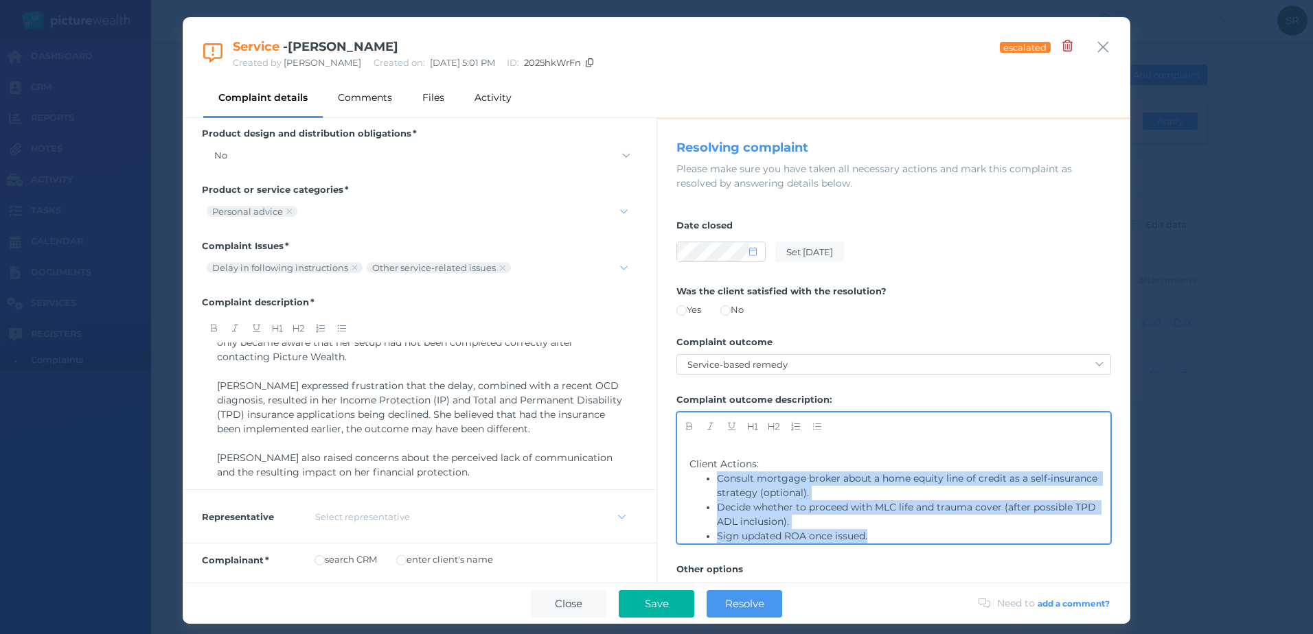
scroll to position [0, 0]
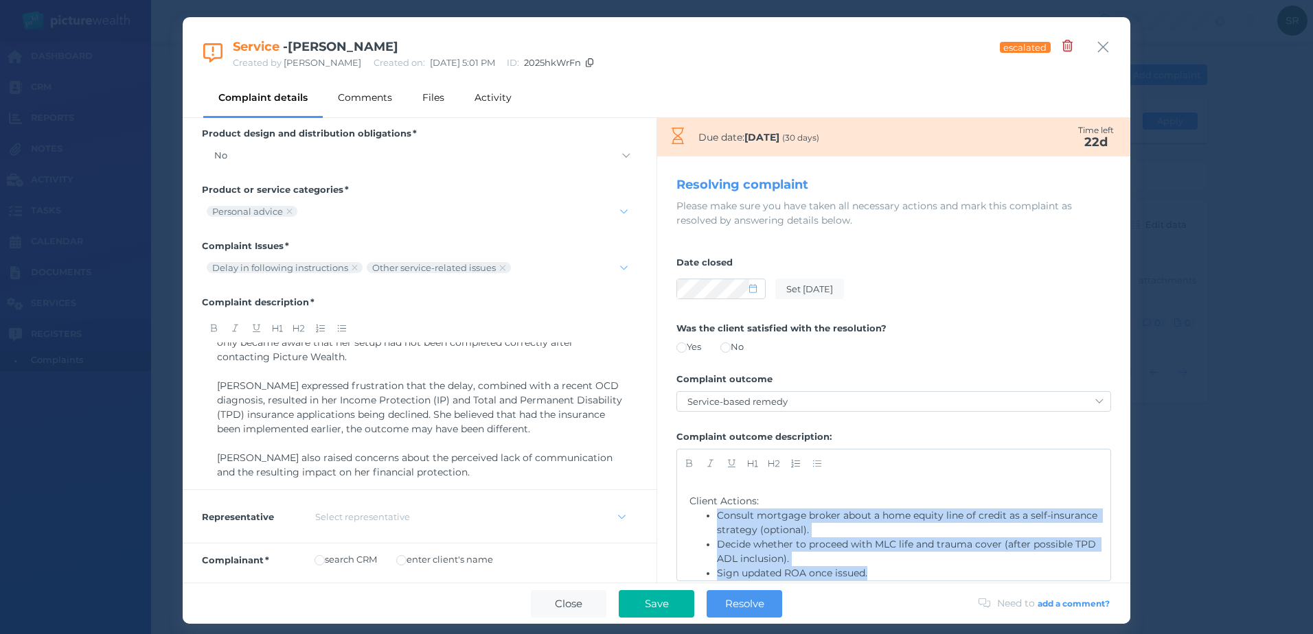
click at [737, 601] on span "Resolve" at bounding box center [744, 603] width 53 height 13
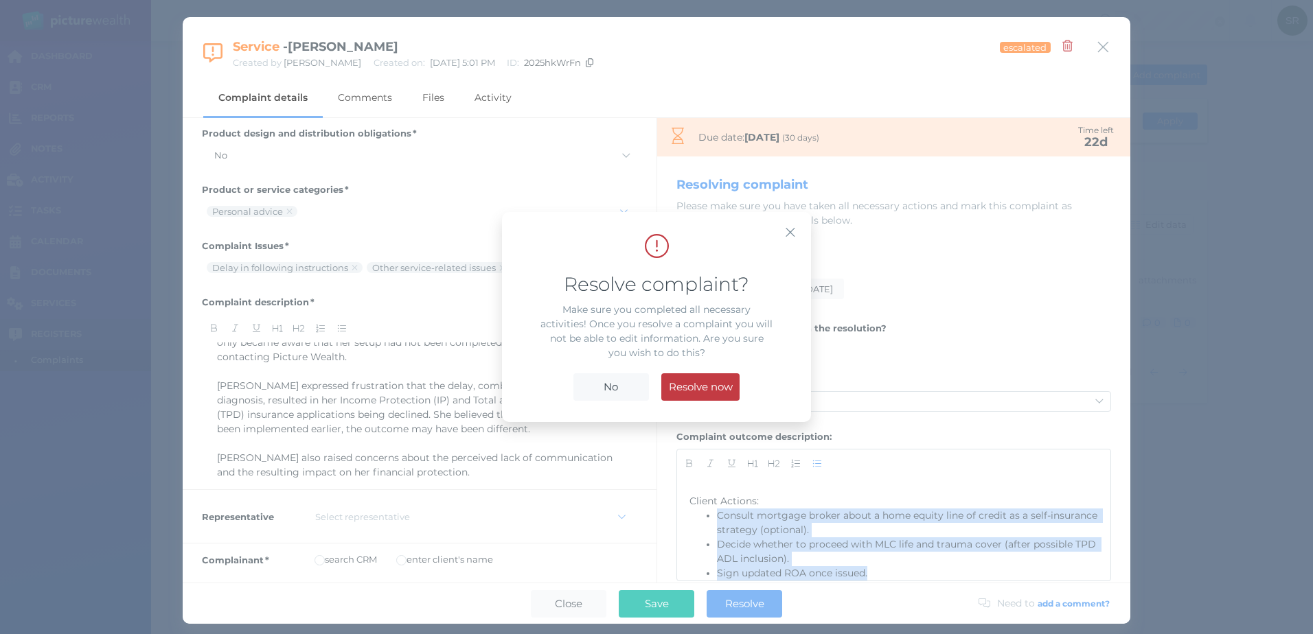
click at [702, 384] on span "Resolve now" at bounding box center [701, 386] width 78 height 13
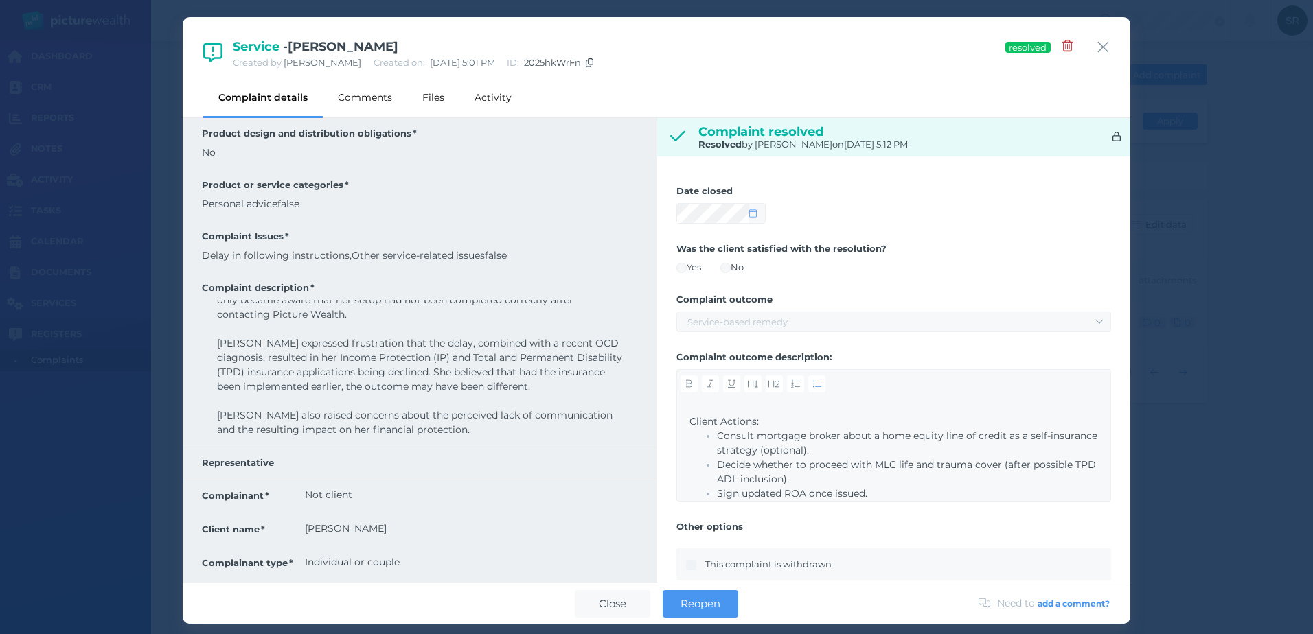
click at [603, 60] on div "Created by [PERSON_NAME] Created on: [DATE] 5:01 PM ID: 2025hkWrFn" at bounding box center [418, 63] width 371 height 14
click at [593, 60] on icon at bounding box center [590, 62] width 8 height 9
